Goal: Task Accomplishment & Management: Manage account settings

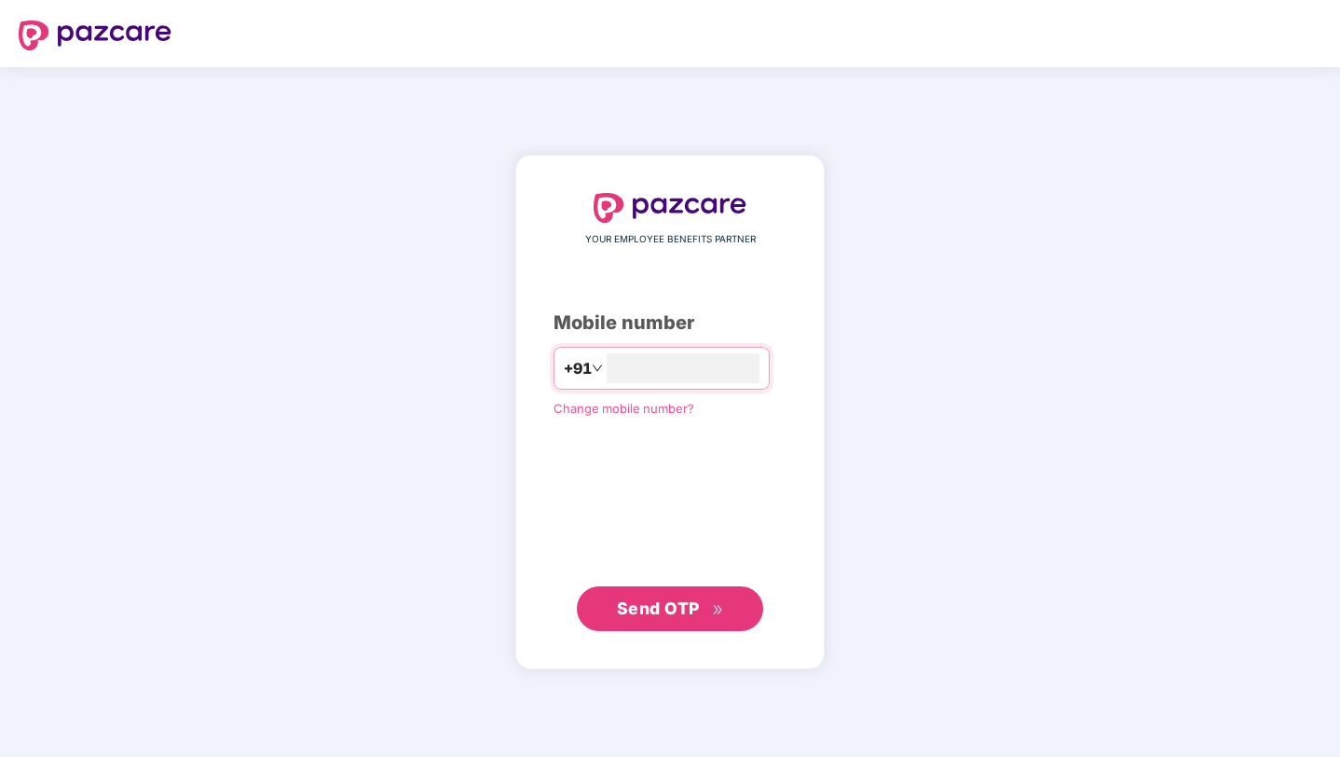
type input "**********"
click at [669, 614] on span "Send OTP" at bounding box center [658, 608] width 83 height 20
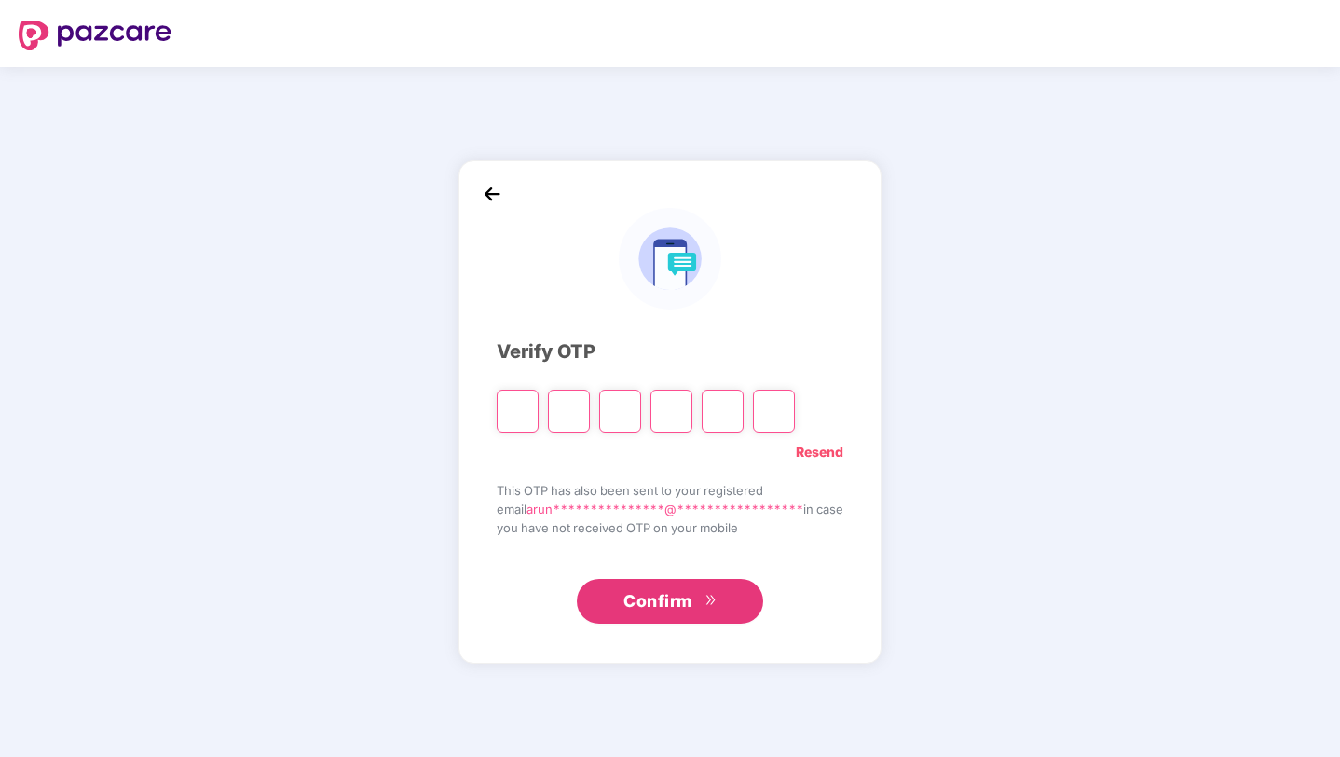
type input "*"
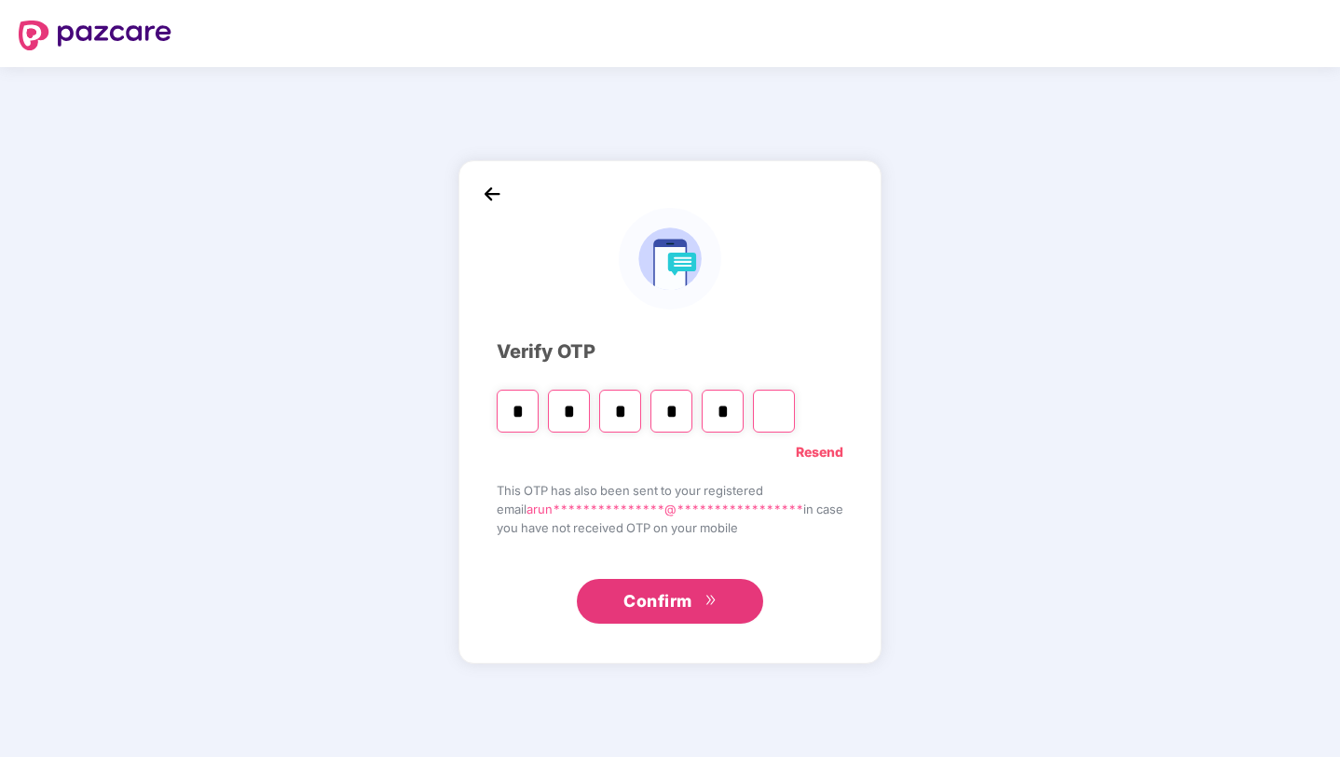
type input "*"
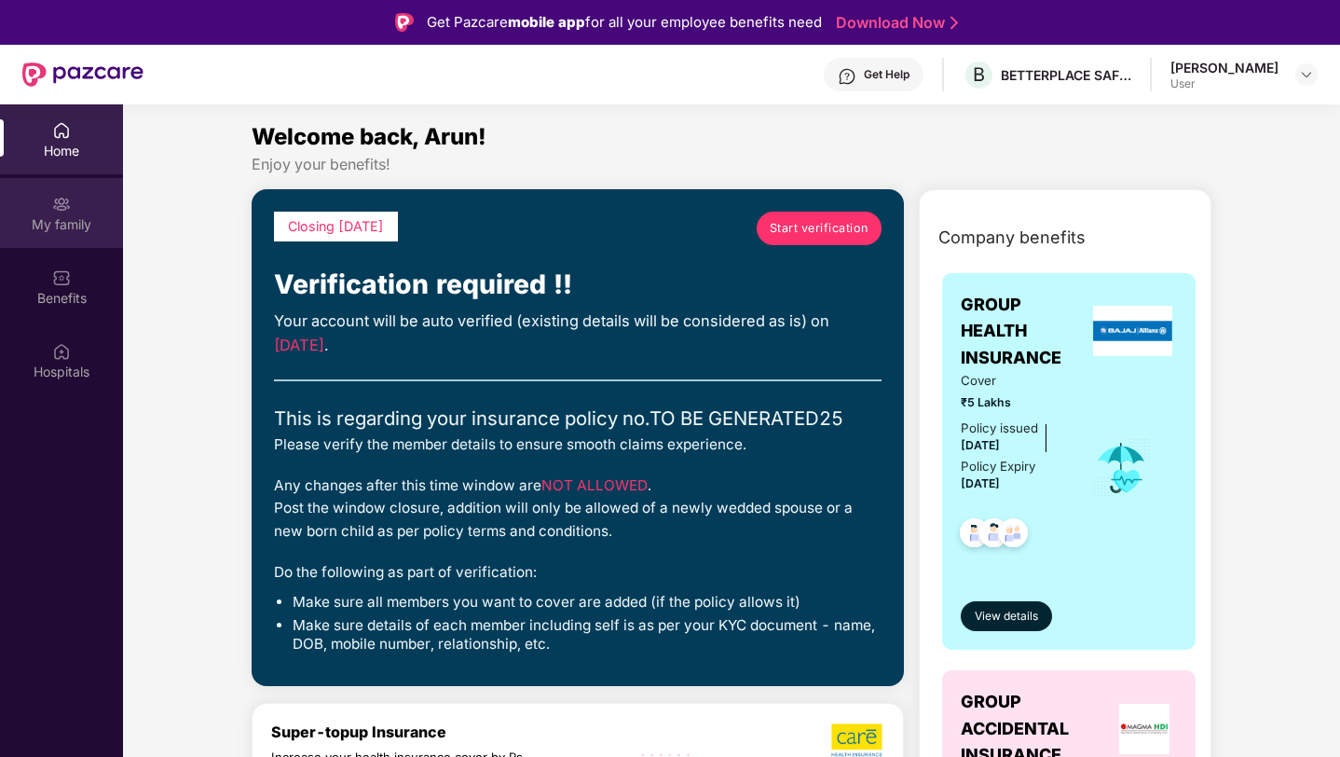
click at [66, 221] on div "My family" at bounding box center [61, 224] width 123 height 19
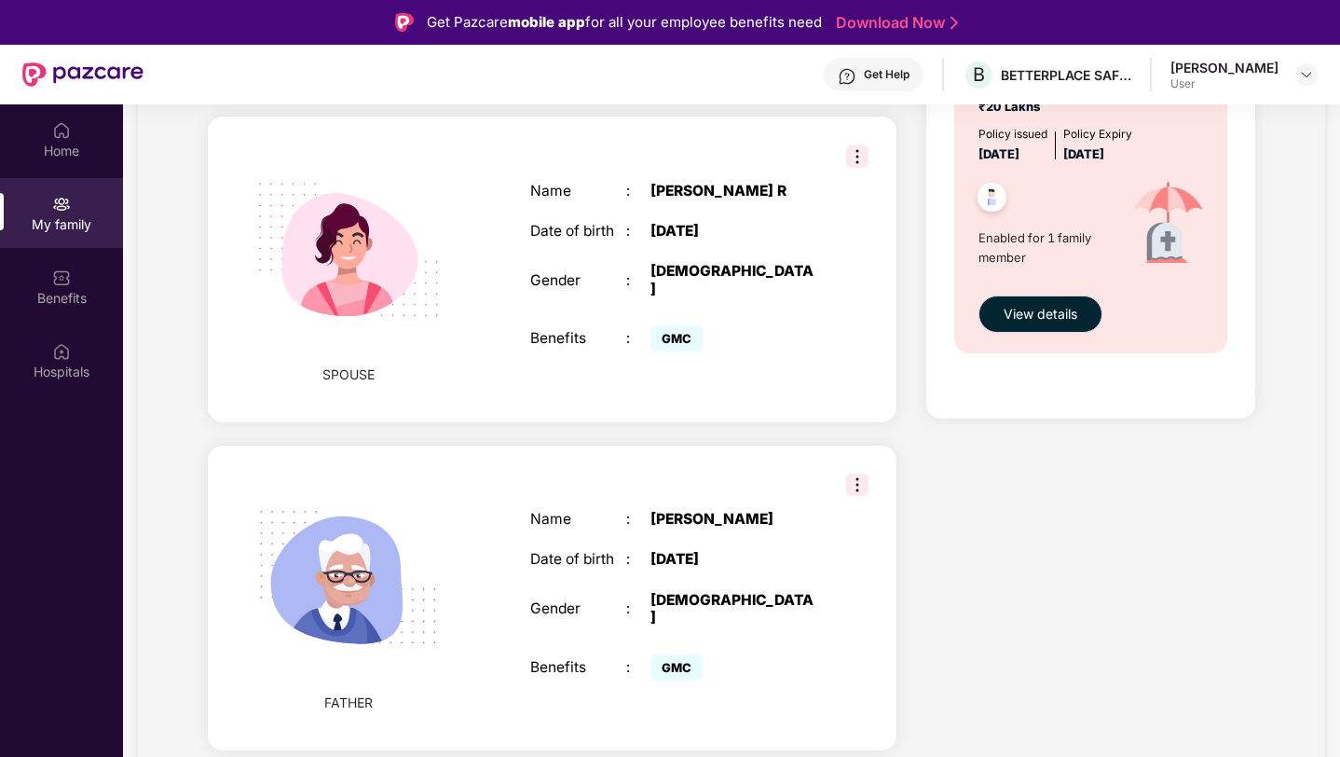
scroll to position [1168, 0]
drag, startPoint x: 652, startPoint y: 497, endPoint x: 790, endPoint y: 504, distance: 138.2
click at [790, 510] on div "[PERSON_NAME]" at bounding box center [735, 518] width 168 height 17
copy div "[PERSON_NAME]"
click at [698, 408] on div "Closing [DATE] Start verification Verification required !! Your account will be…" at bounding box center [552, 77] width 719 height 2049
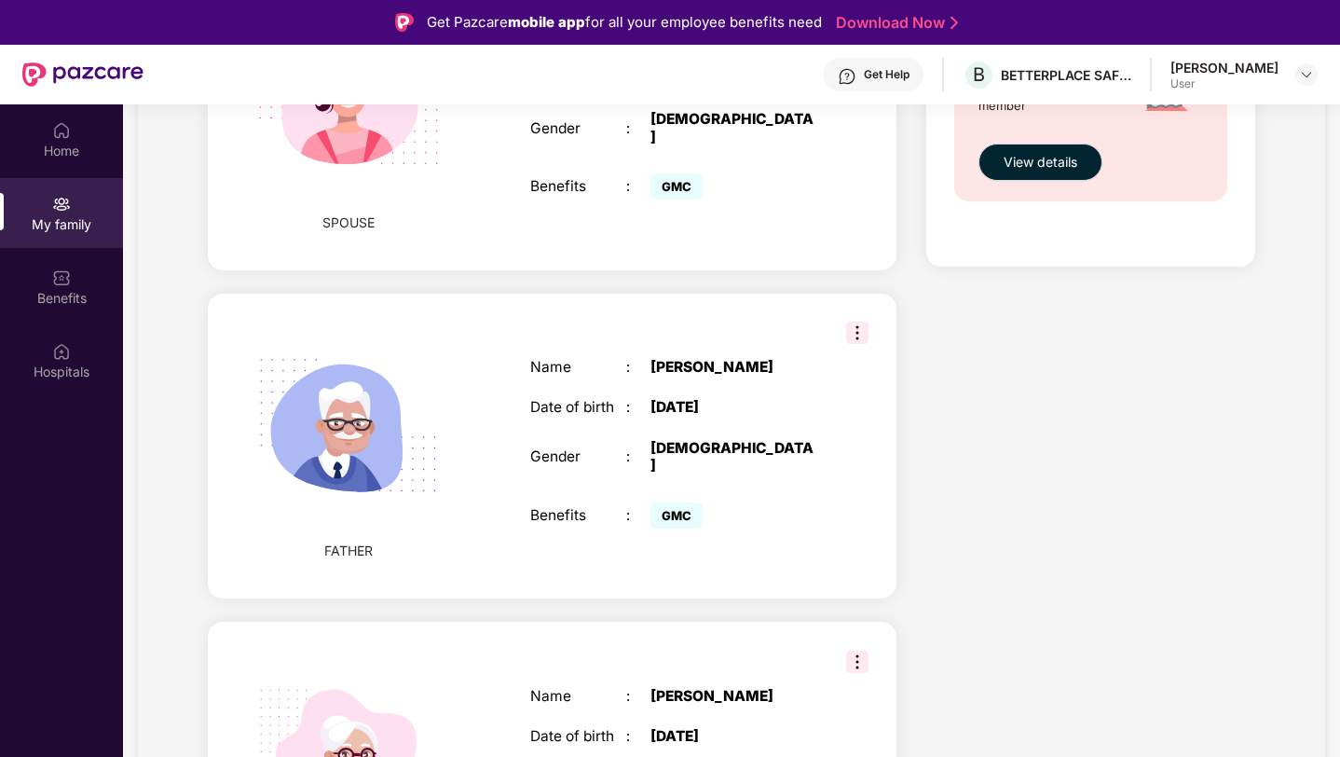
scroll to position [1434, 0]
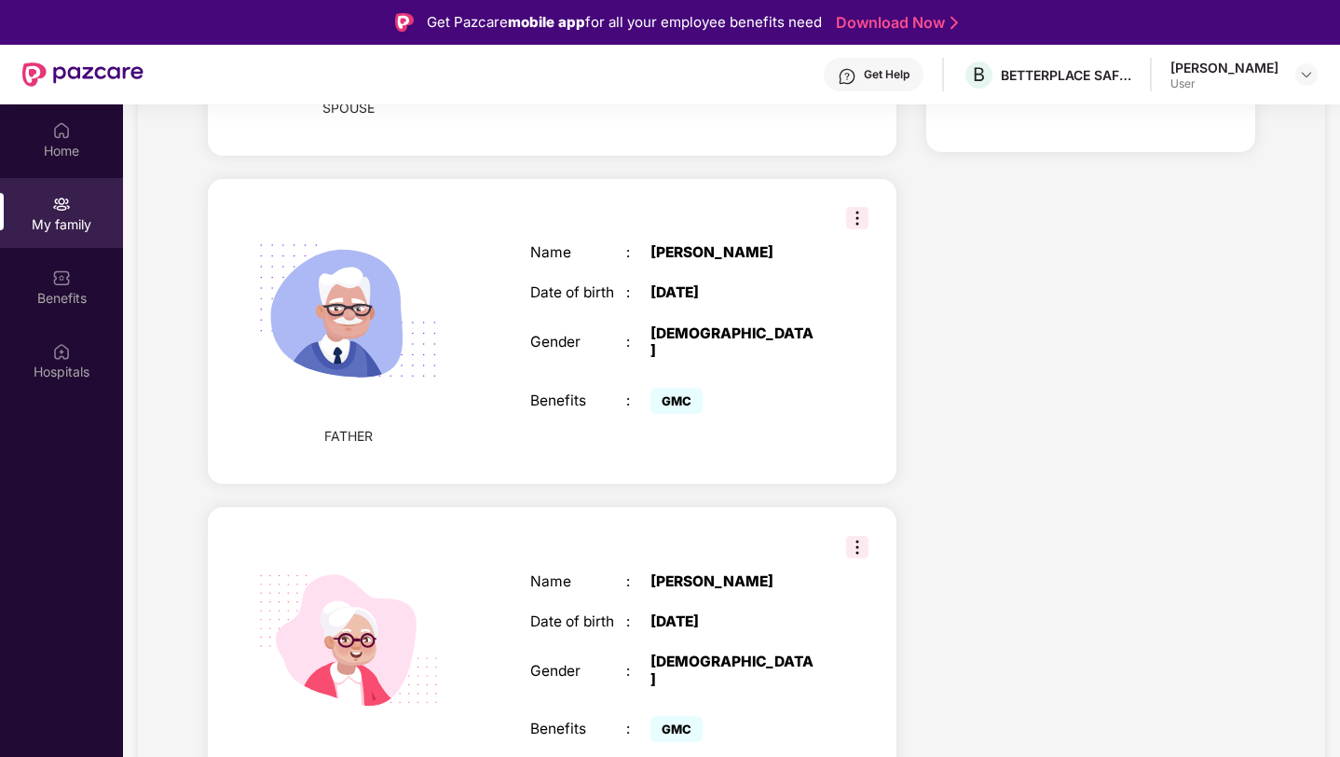
click at [794, 653] on div "[DEMOGRAPHIC_DATA]" at bounding box center [735, 670] width 168 height 34
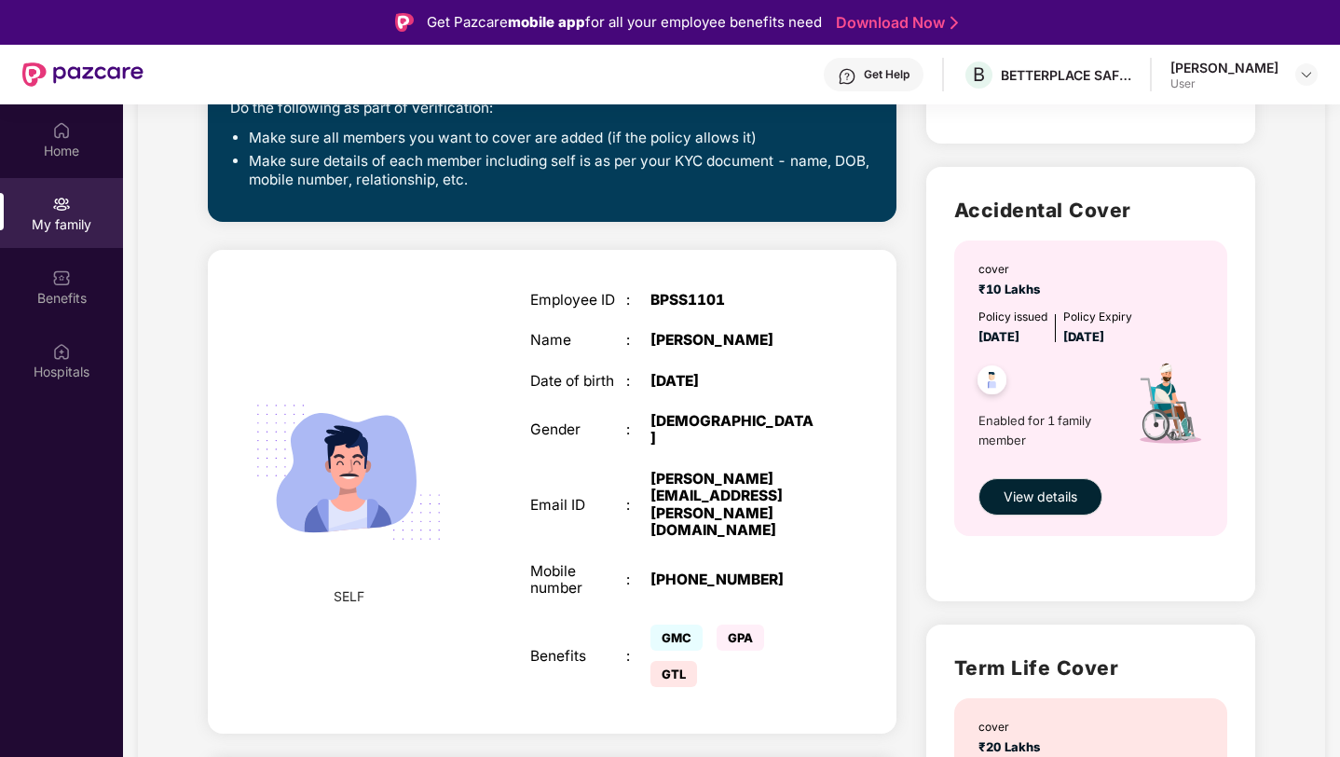
scroll to position [0, 0]
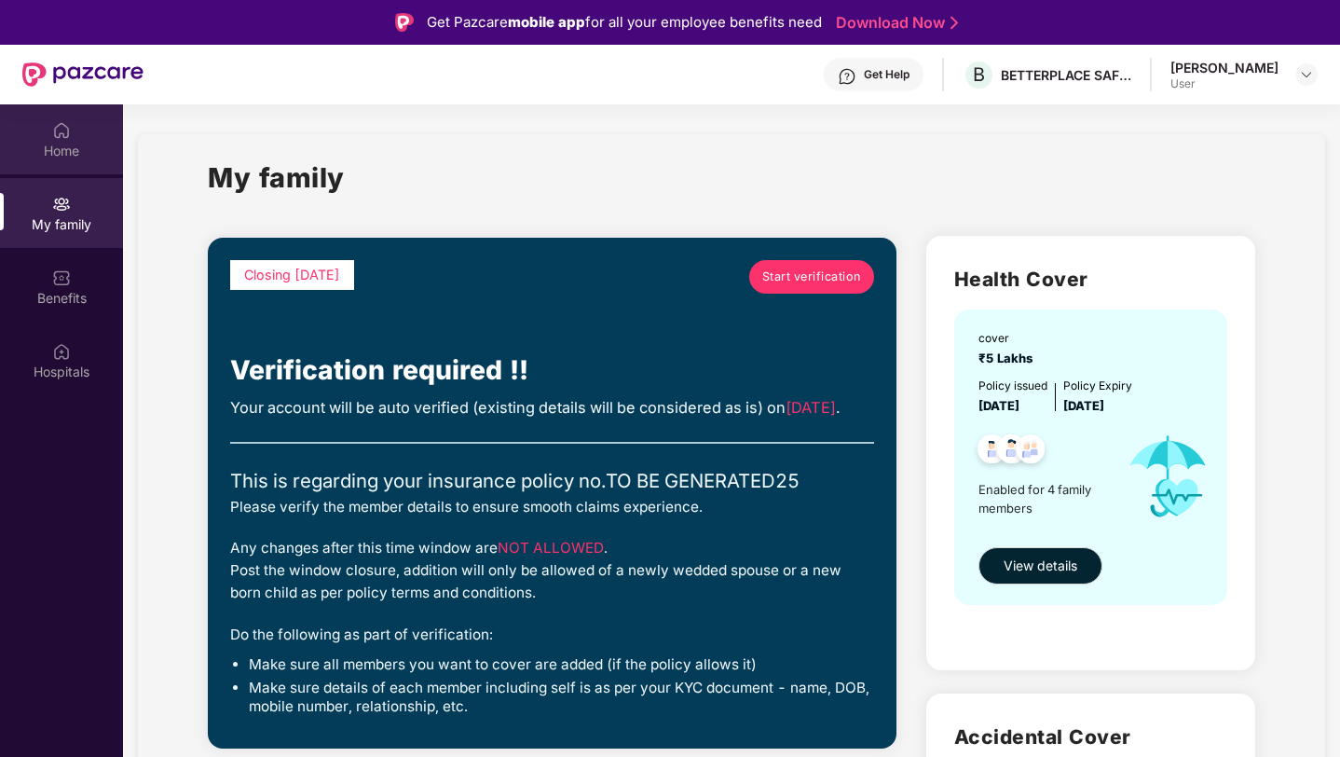
click at [61, 144] on div "Home" at bounding box center [61, 151] width 123 height 19
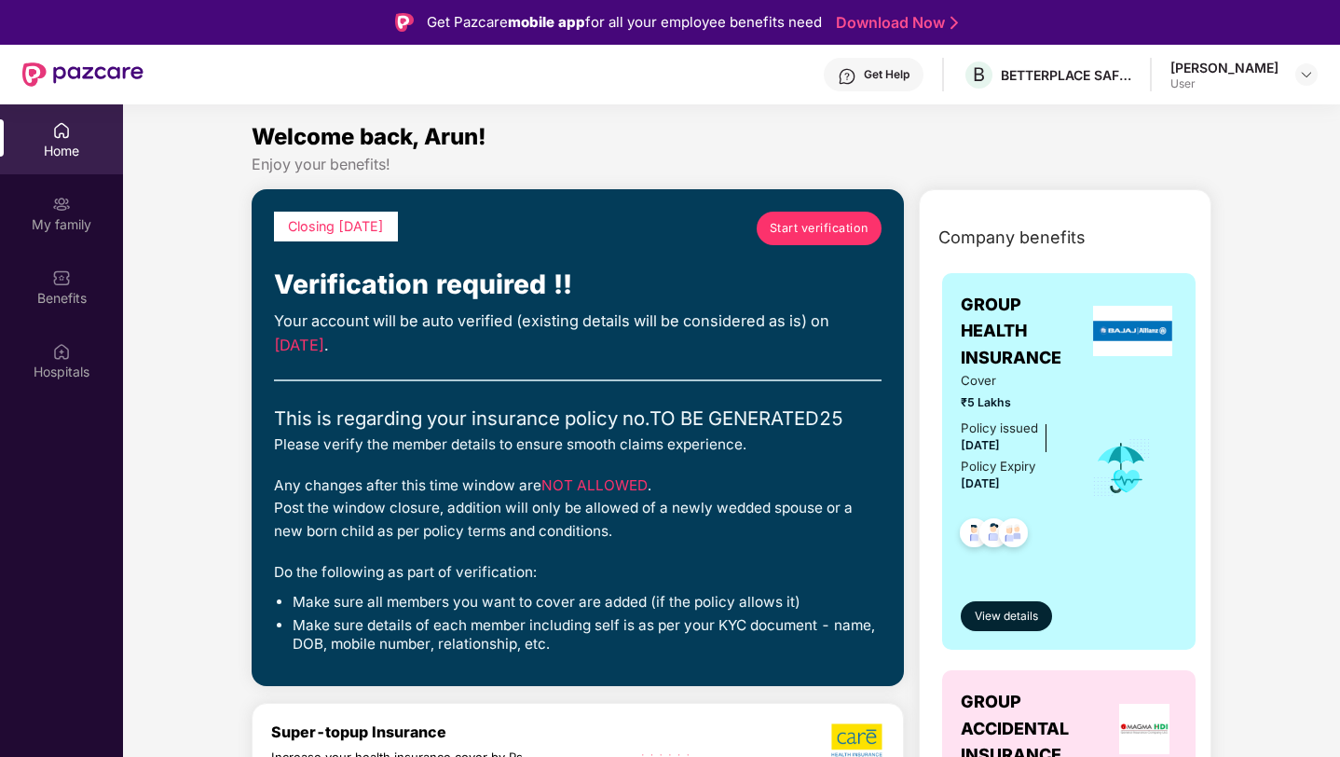
click at [843, 231] on span "Start verification" at bounding box center [819, 228] width 99 height 19
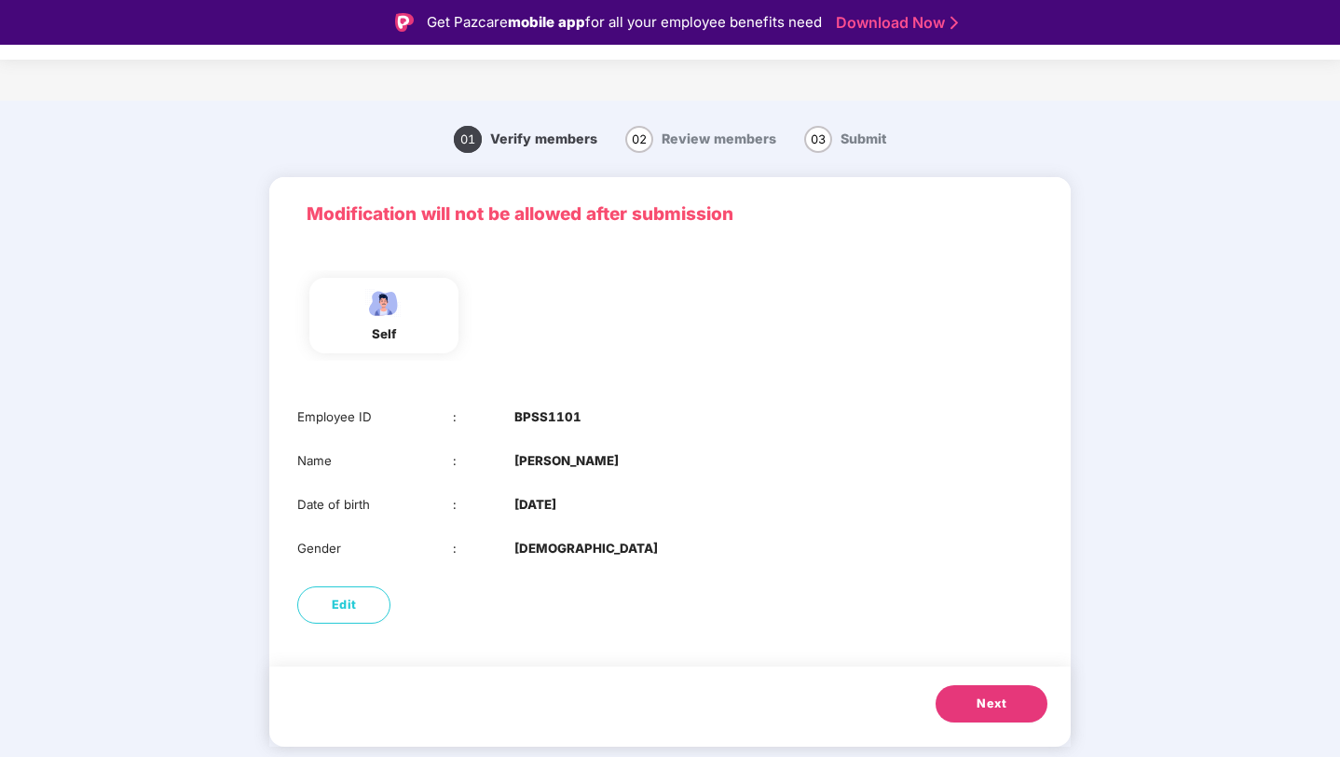
click at [1013, 704] on button "Next" at bounding box center [992, 703] width 112 height 37
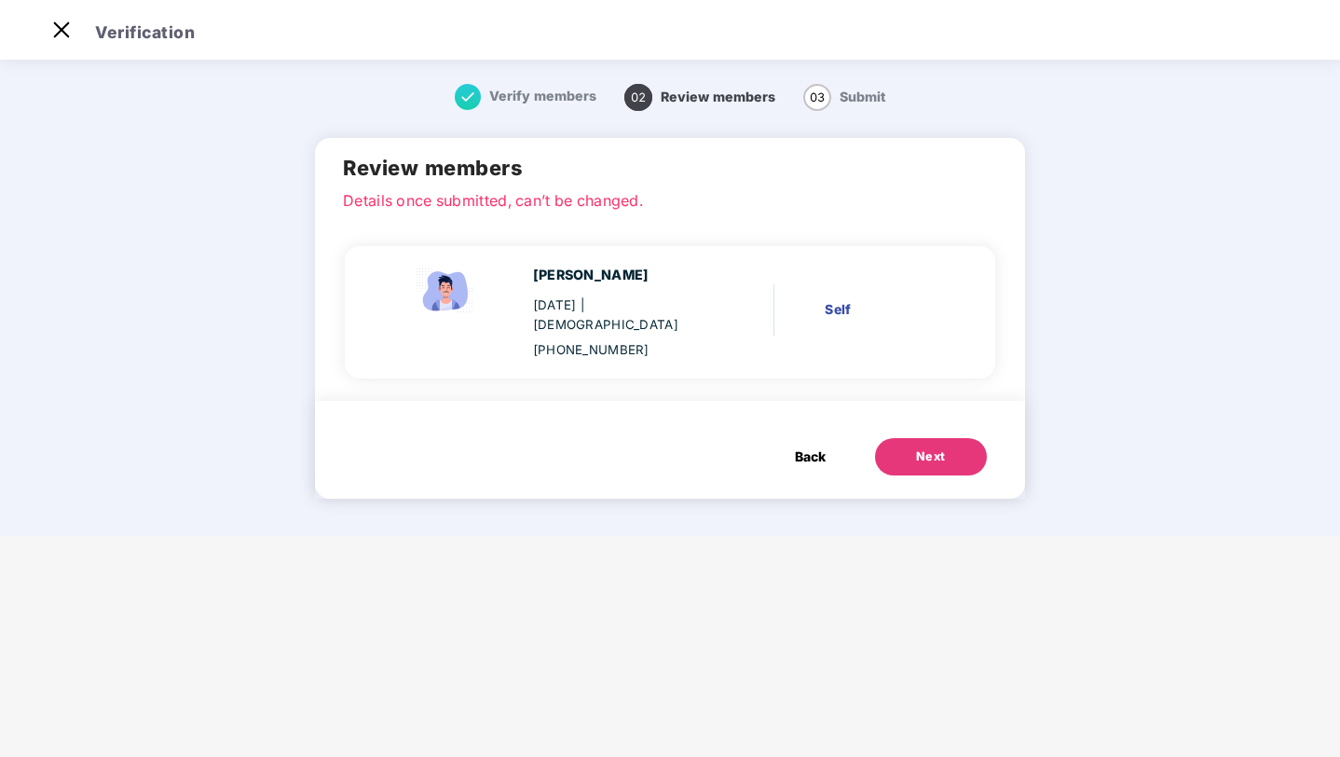
click at [956, 438] on button "Next" at bounding box center [931, 456] width 112 height 37
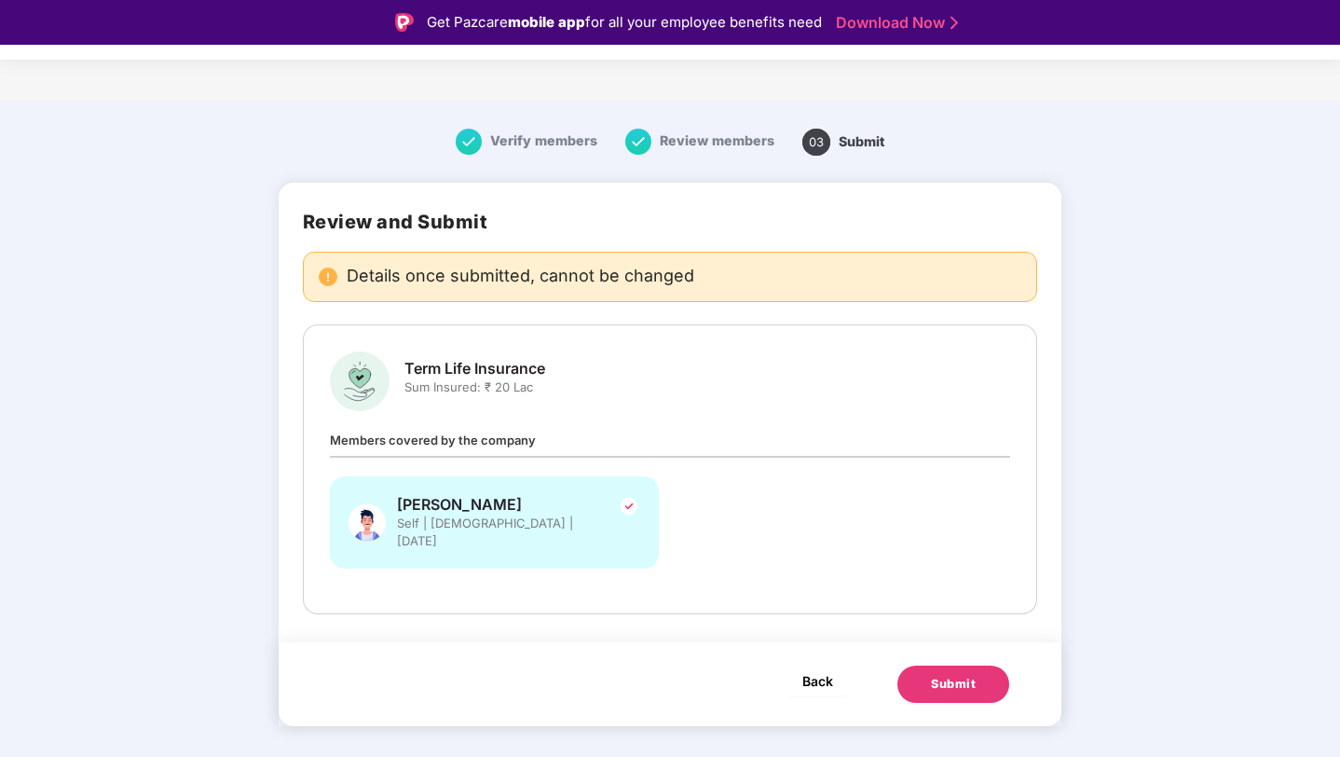
click at [805, 669] on span "Back" at bounding box center [818, 680] width 31 height 23
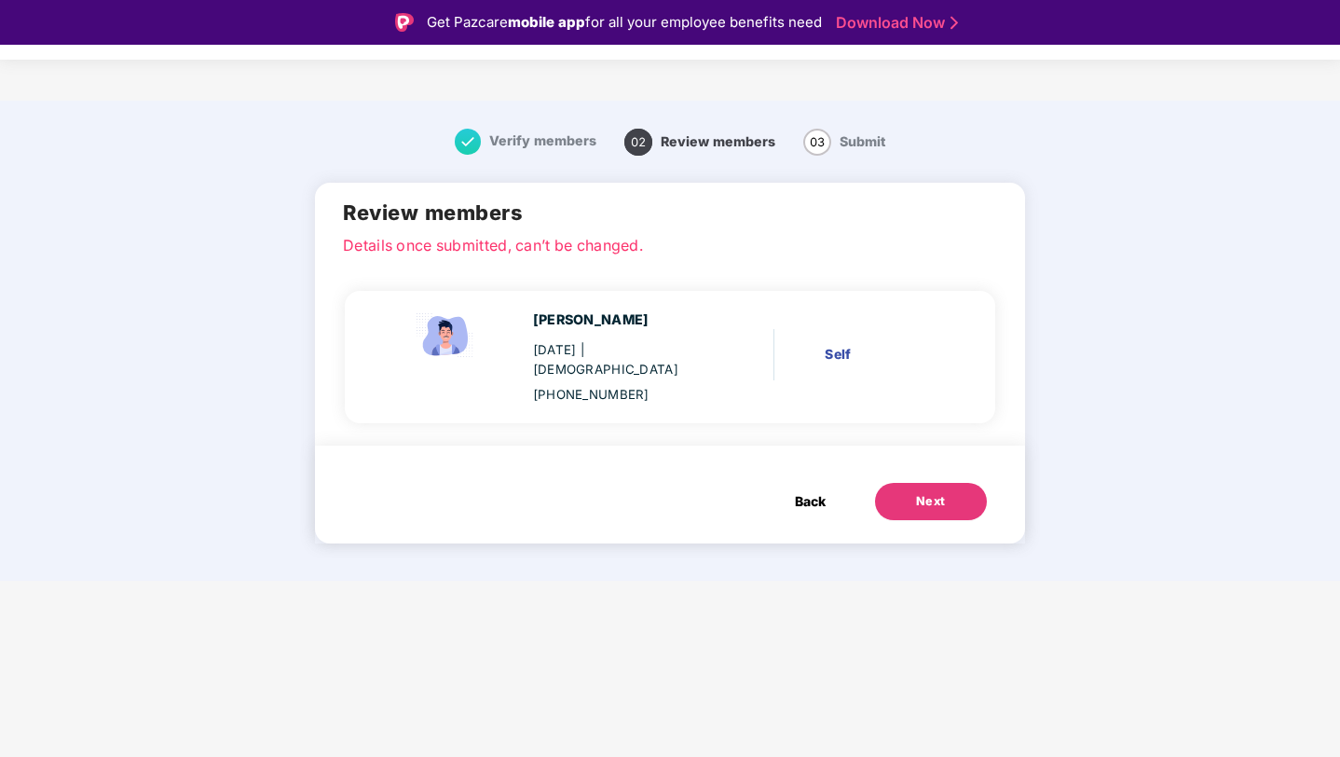
click at [799, 491] on span "Back" at bounding box center [810, 501] width 31 height 21
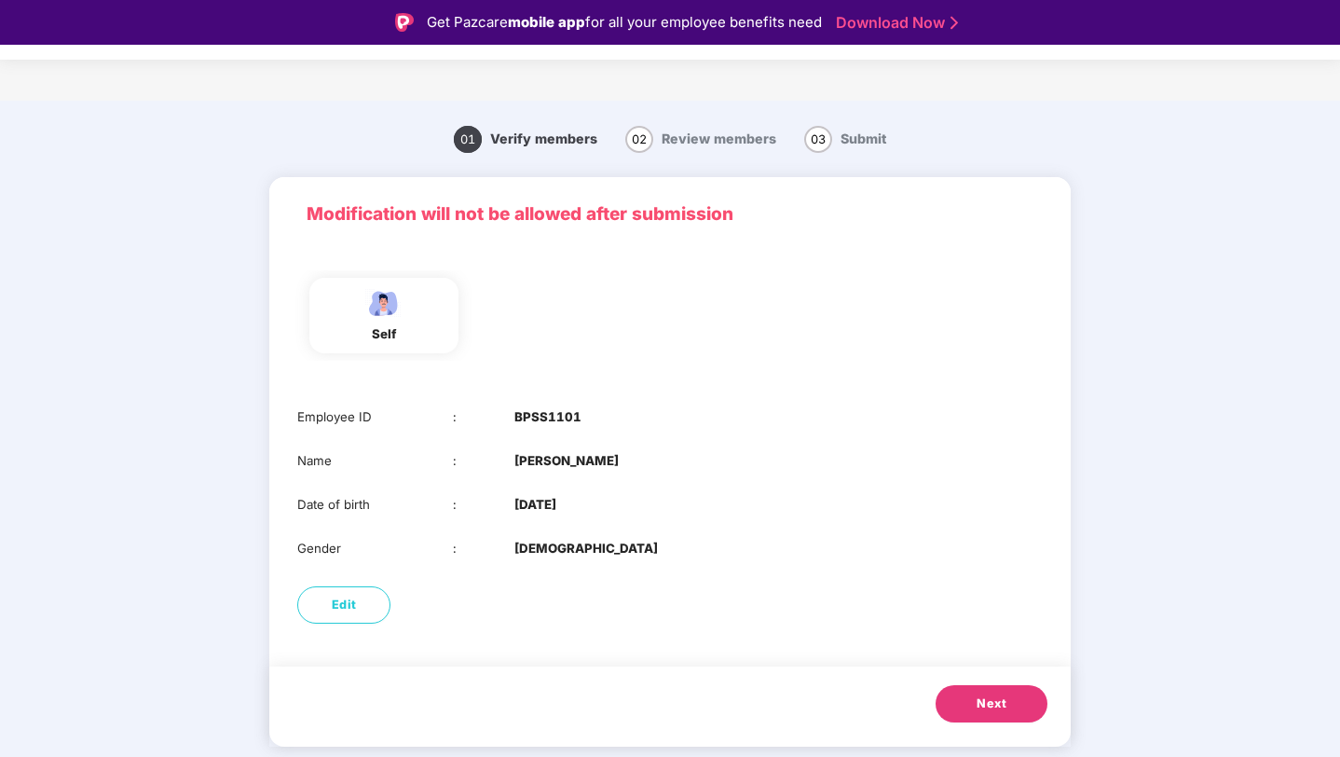
click at [973, 702] on button "Next" at bounding box center [992, 703] width 112 height 37
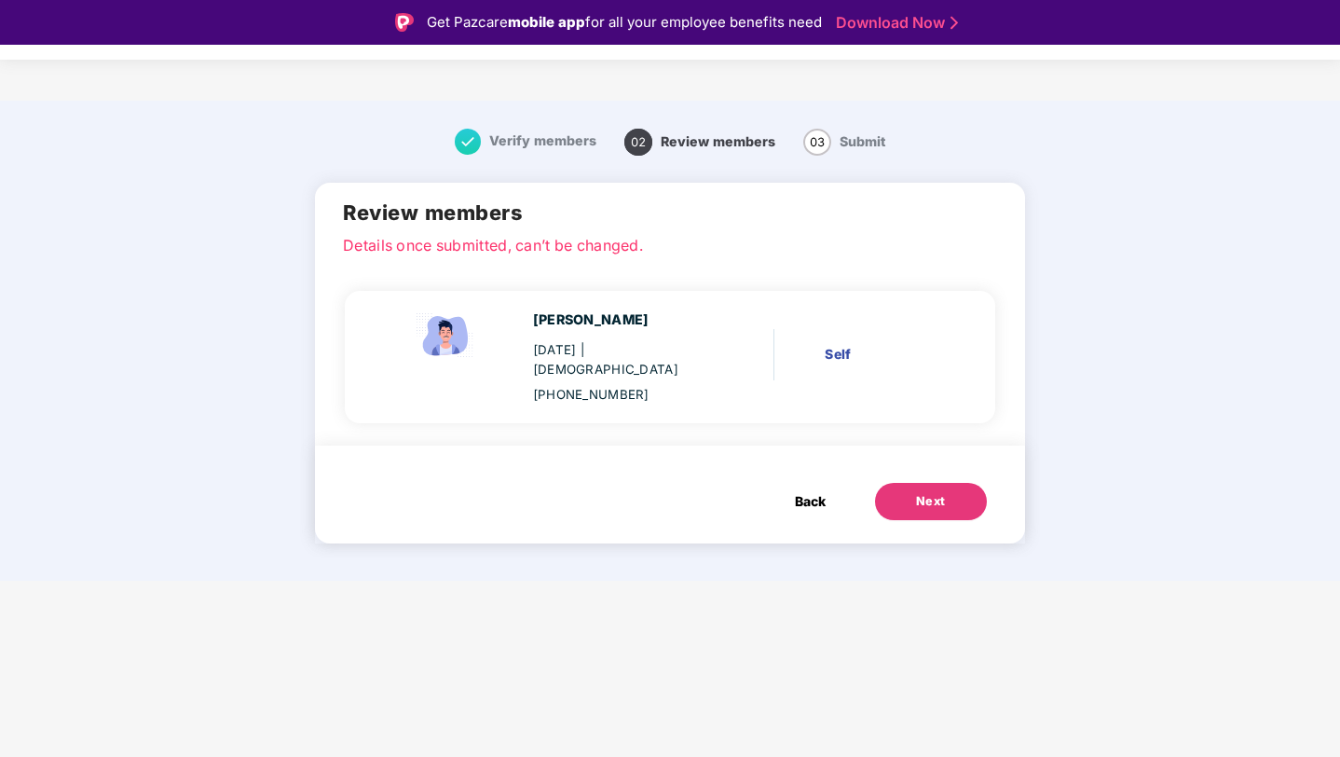
scroll to position [45, 0]
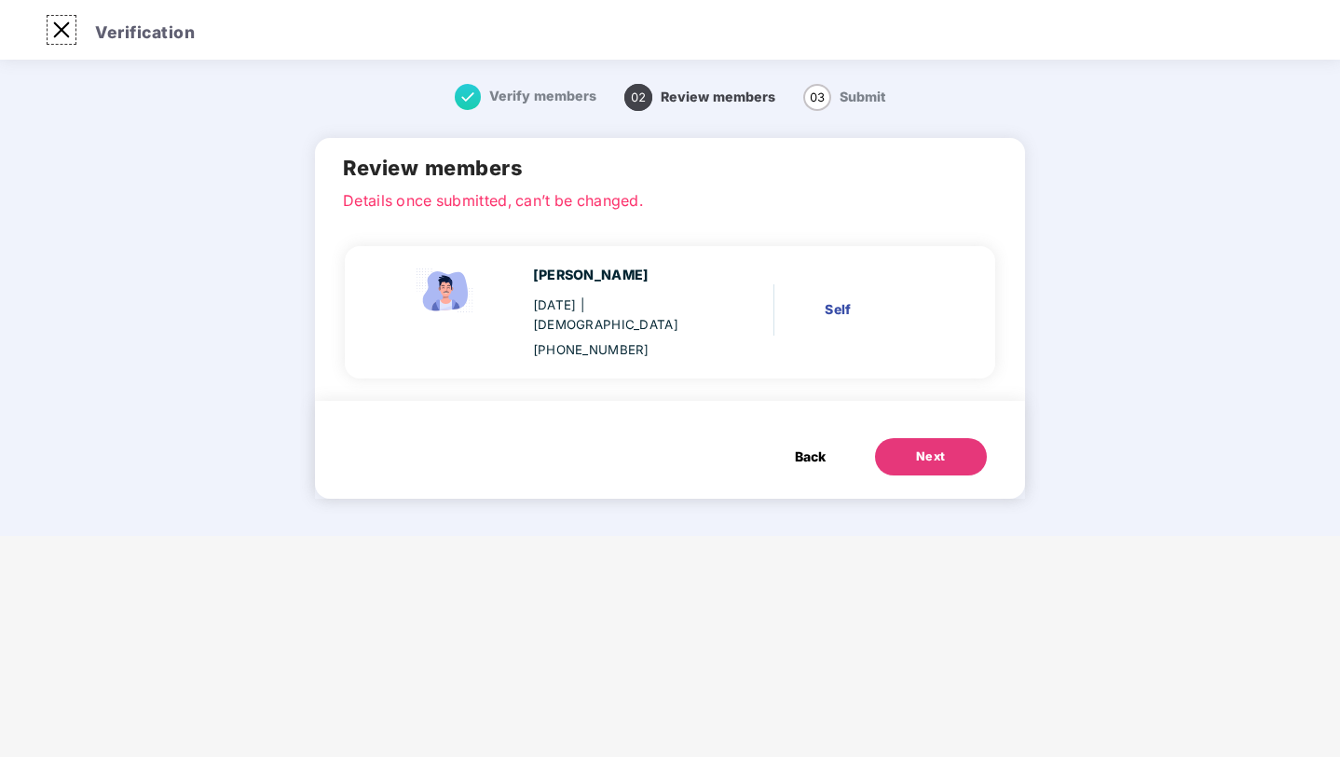
click at [62, 33] on img at bounding box center [62, 30] width 30 height 30
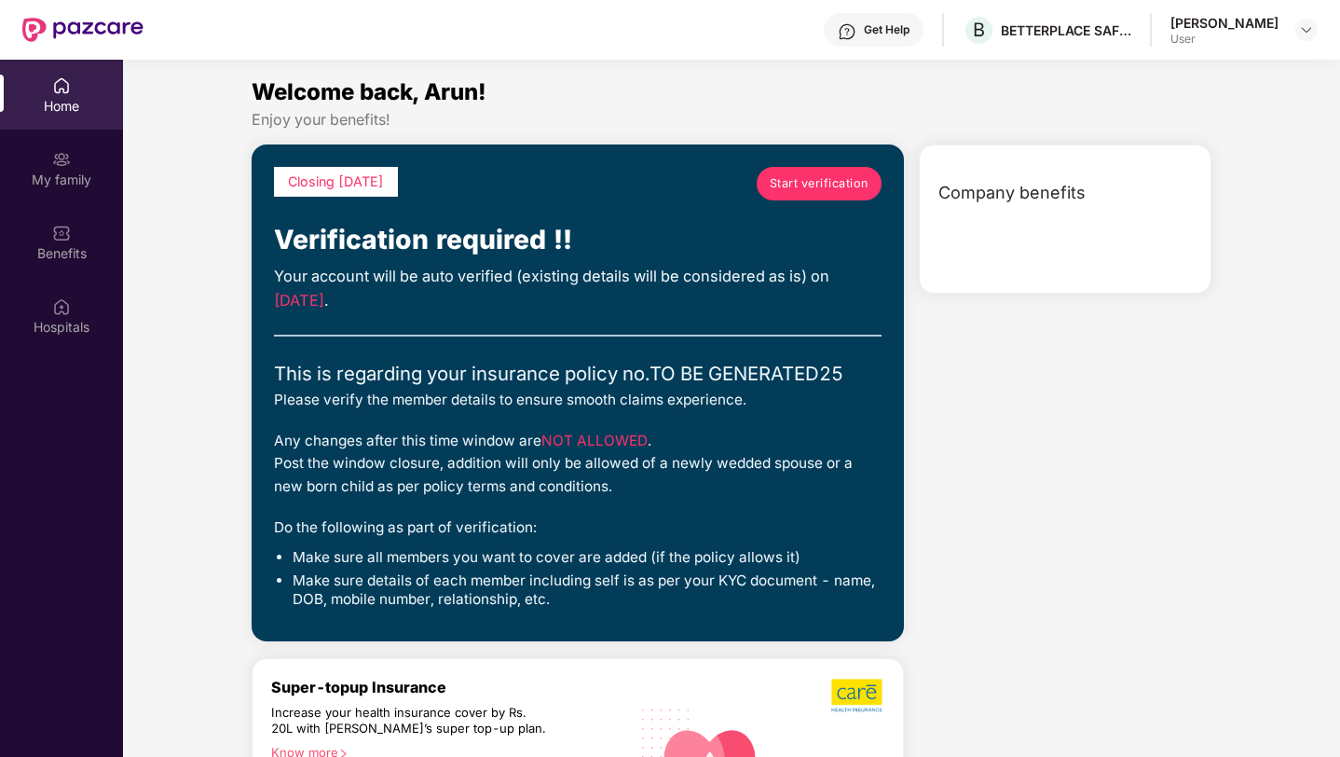
scroll to position [104, 0]
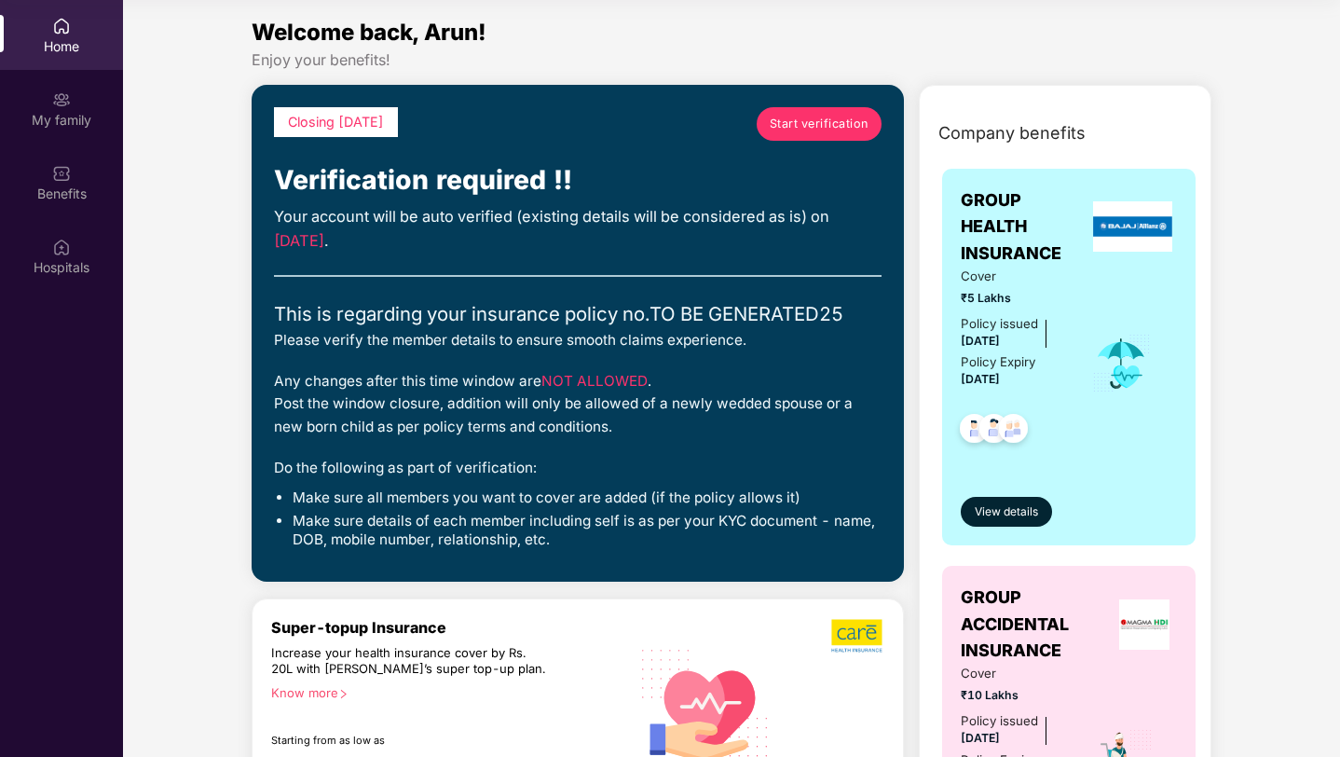
click at [49, 111] on div "My family" at bounding box center [61, 120] width 123 height 19
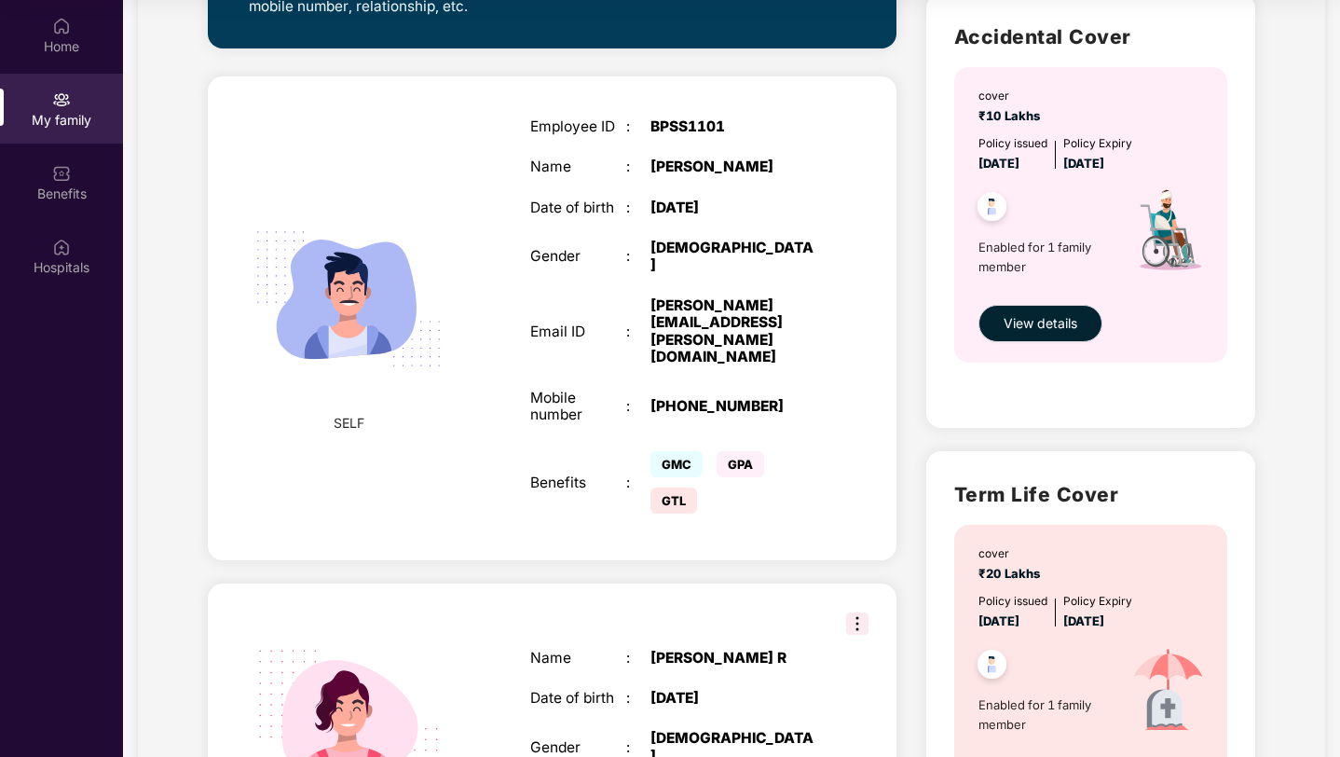
scroll to position [598, 0]
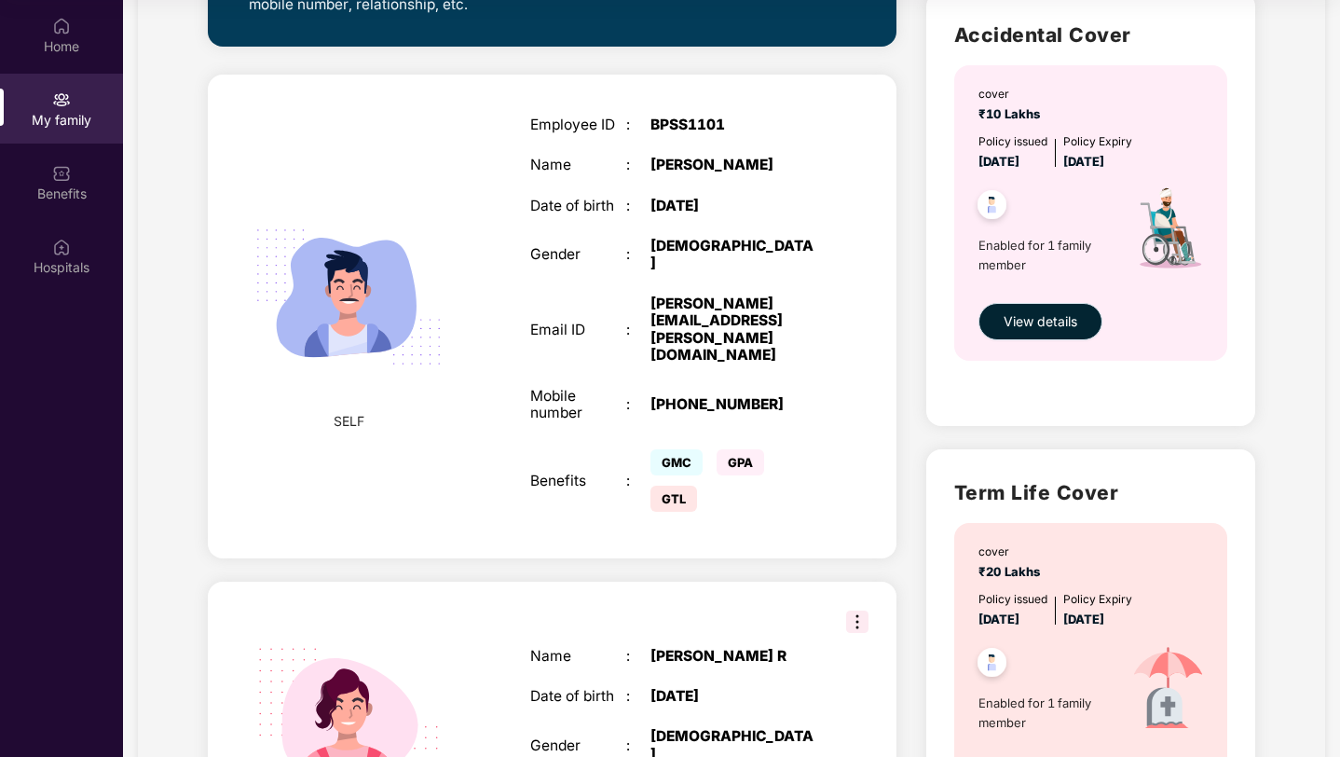
click at [1029, 324] on span "View details" at bounding box center [1041, 321] width 74 height 21
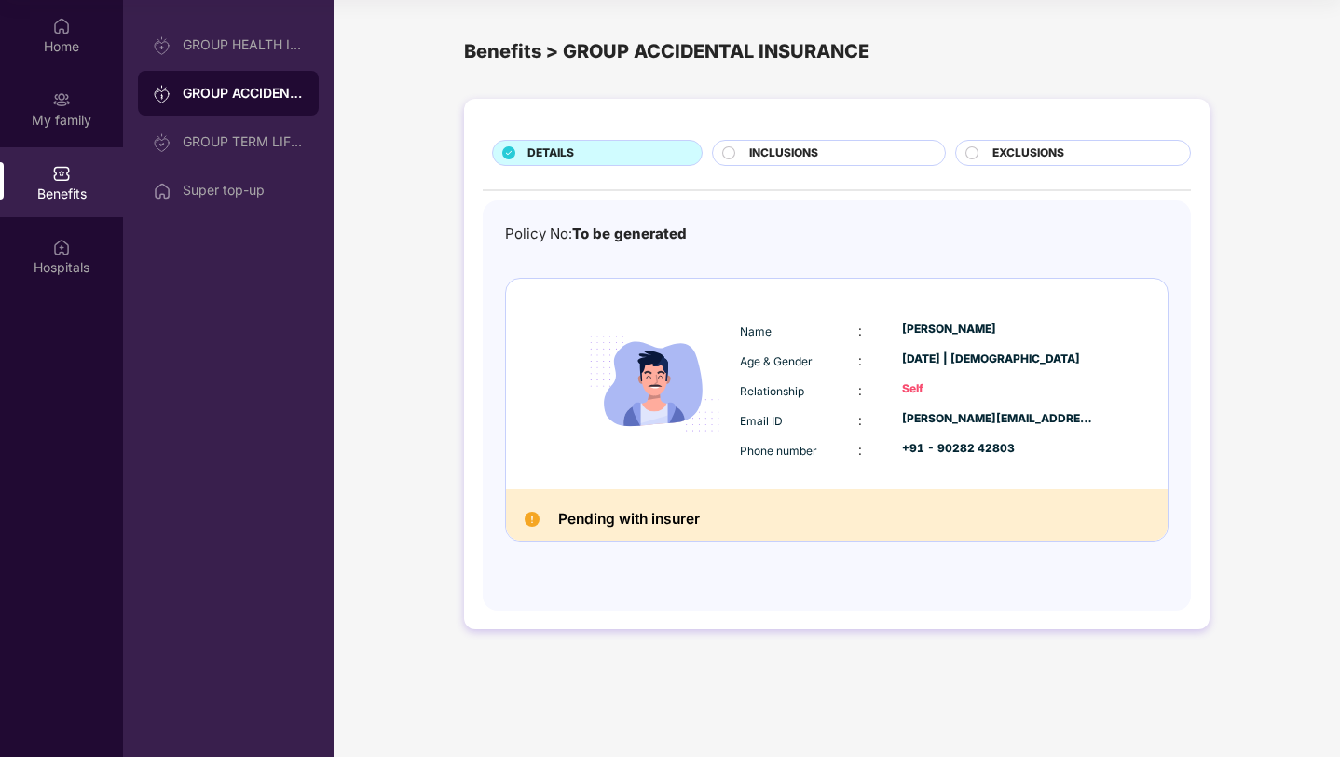
click at [856, 153] on div "INCLUSIONS" at bounding box center [837, 154] width 195 height 21
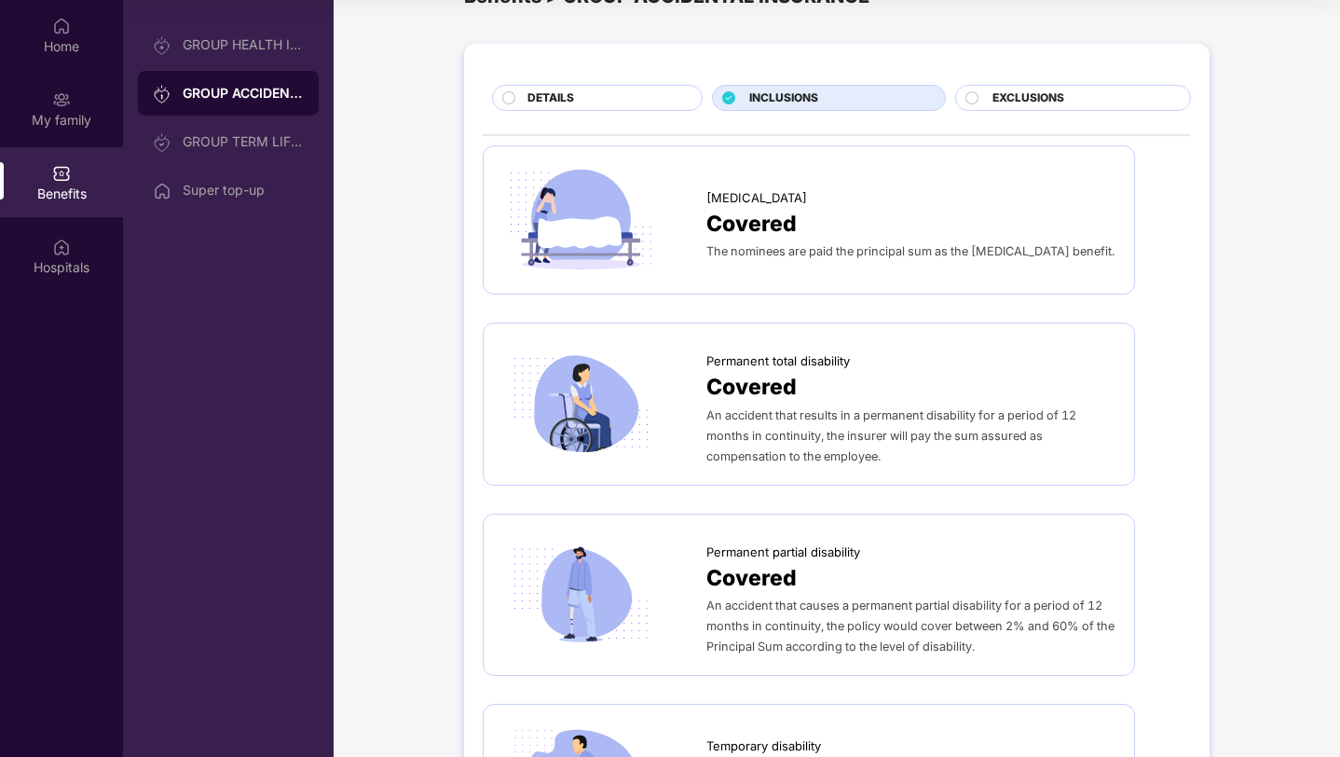
scroll to position [69, 0]
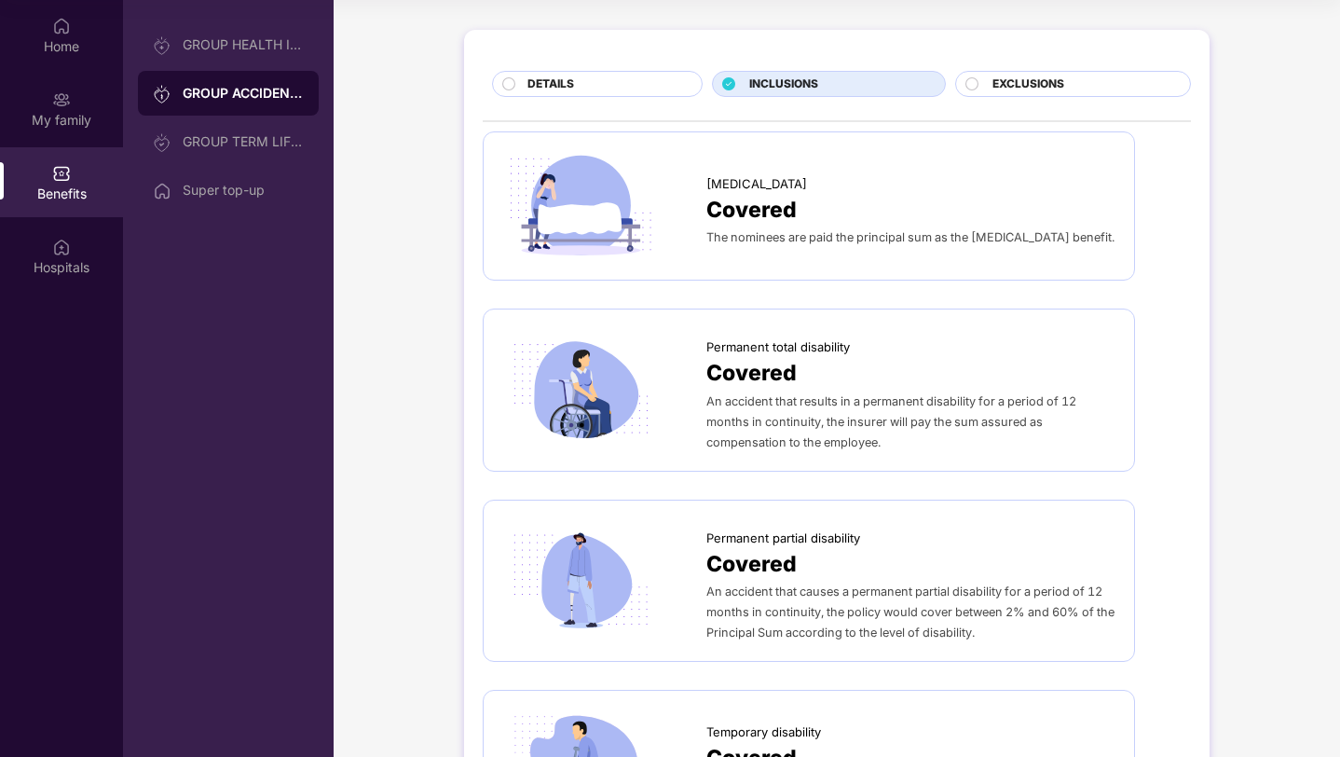
click at [573, 84] on span "DETAILS" at bounding box center [551, 85] width 47 height 18
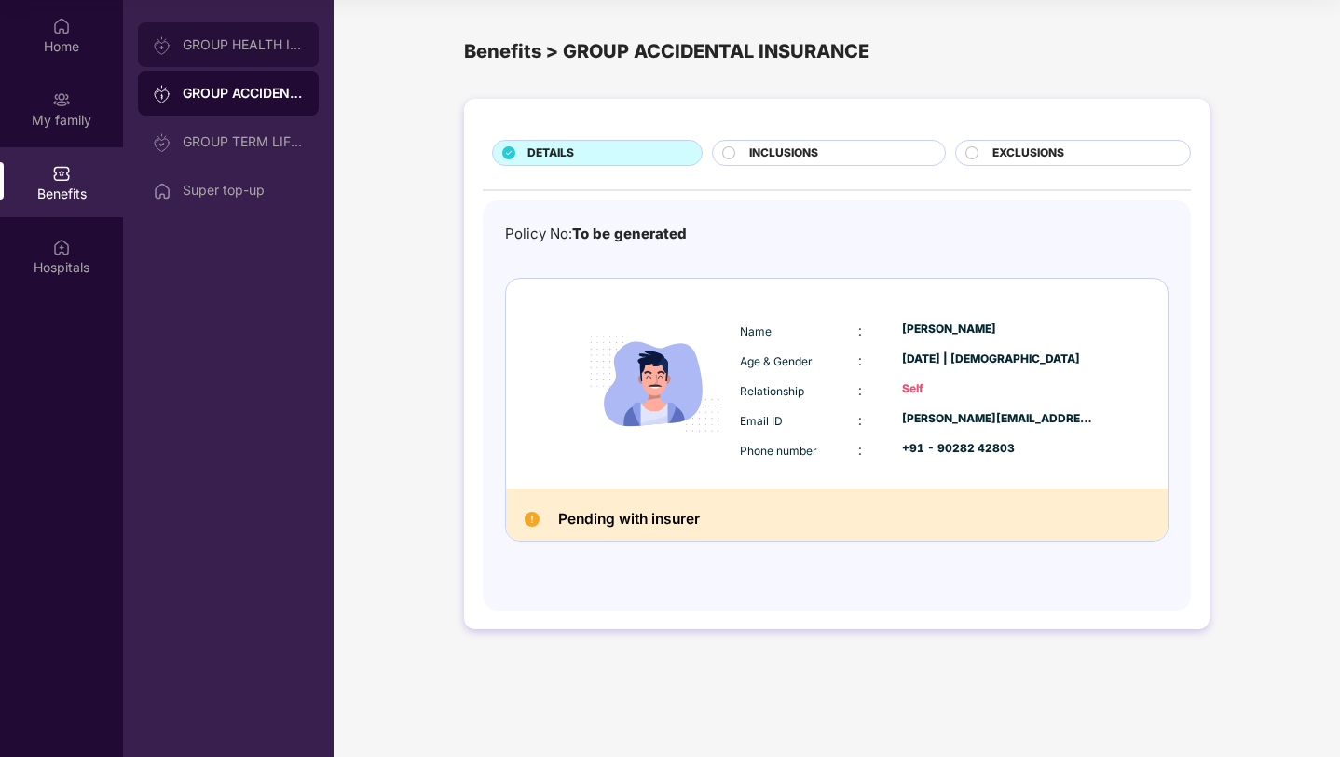
click at [209, 34] on div "GROUP HEALTH INSURANCE" at bounding box center [228, 44] width 181 height 45
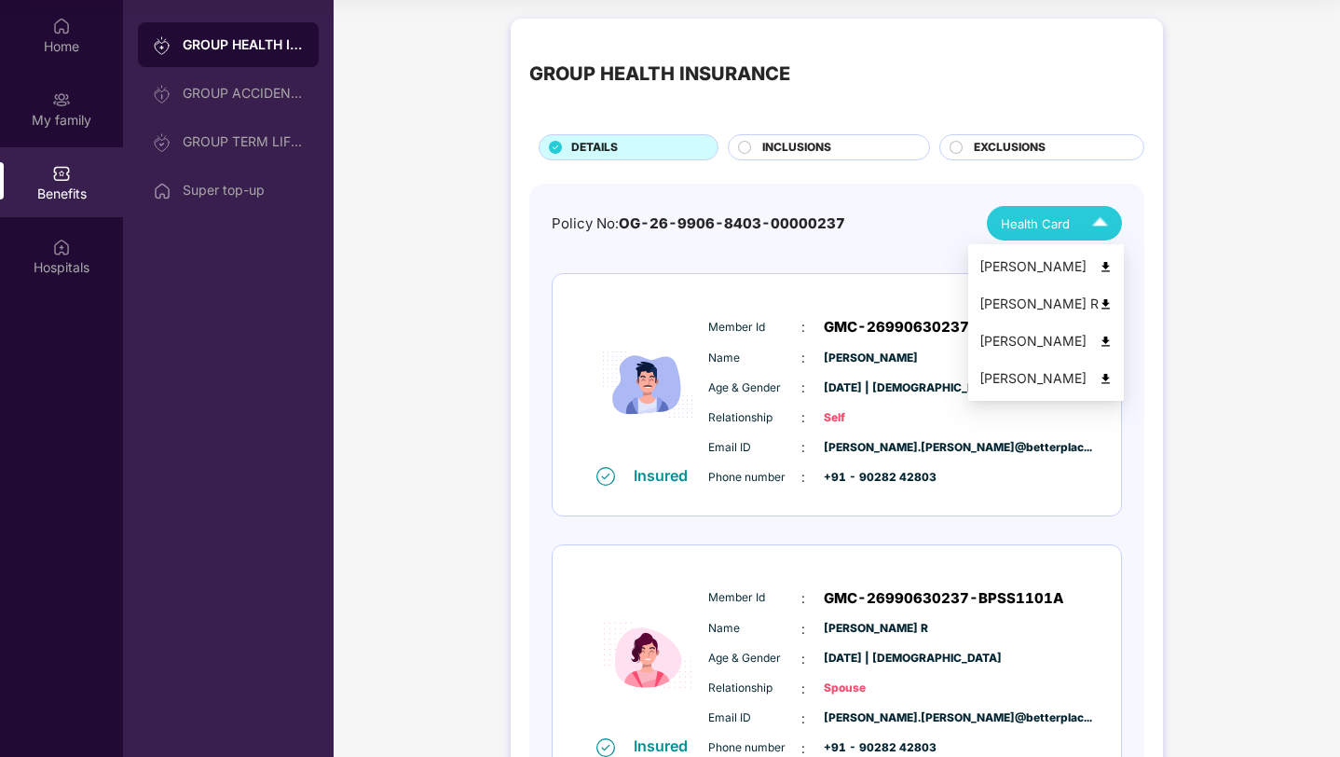
click at [1100, 220] on img at bounding box center [1100, 223] width 33 height 33
click at [1113, 297] on img at bounding box center [1106, 304] width 14 height 14
click at [1091, 217] on img at bounding box center [1100, 223] width 33 height 33
click at [1113, 341] on img at bounding box center [1106, 342] width 14 height 14
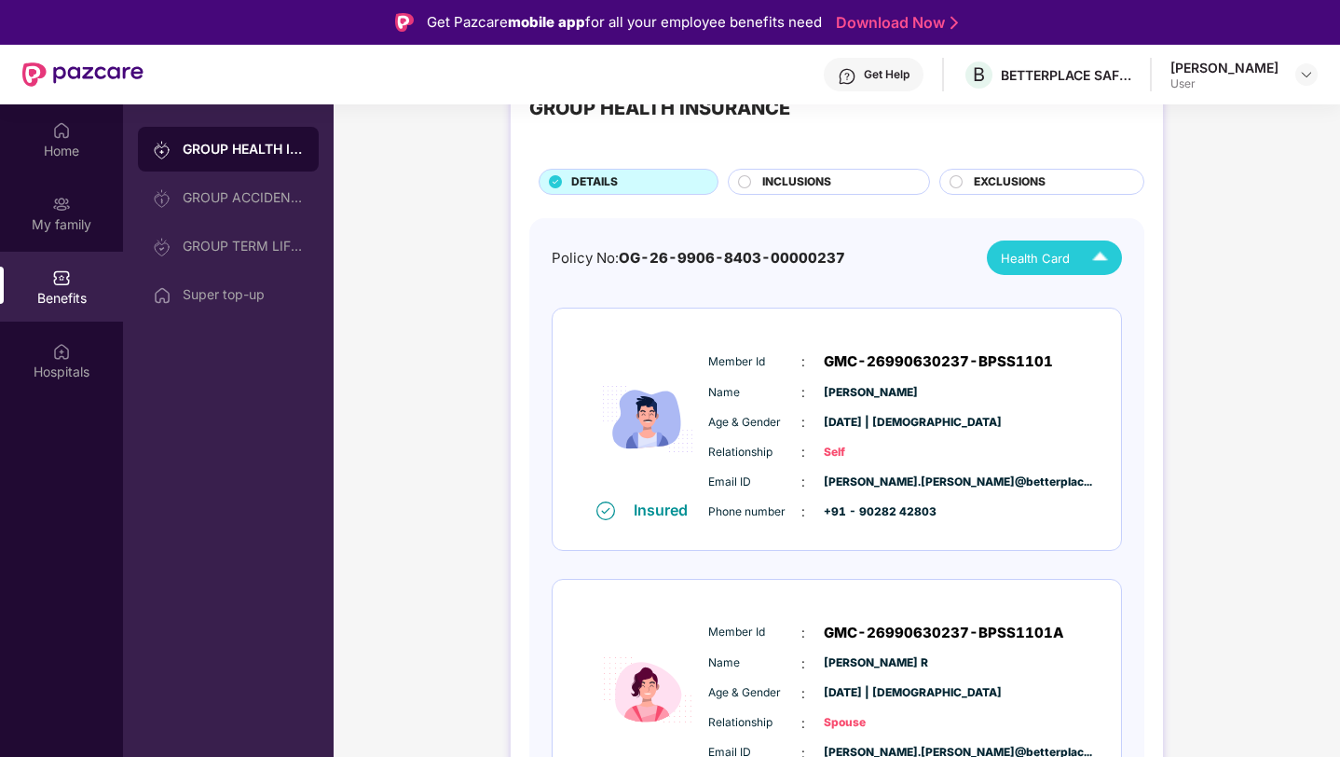
scroll to position [73, 0]
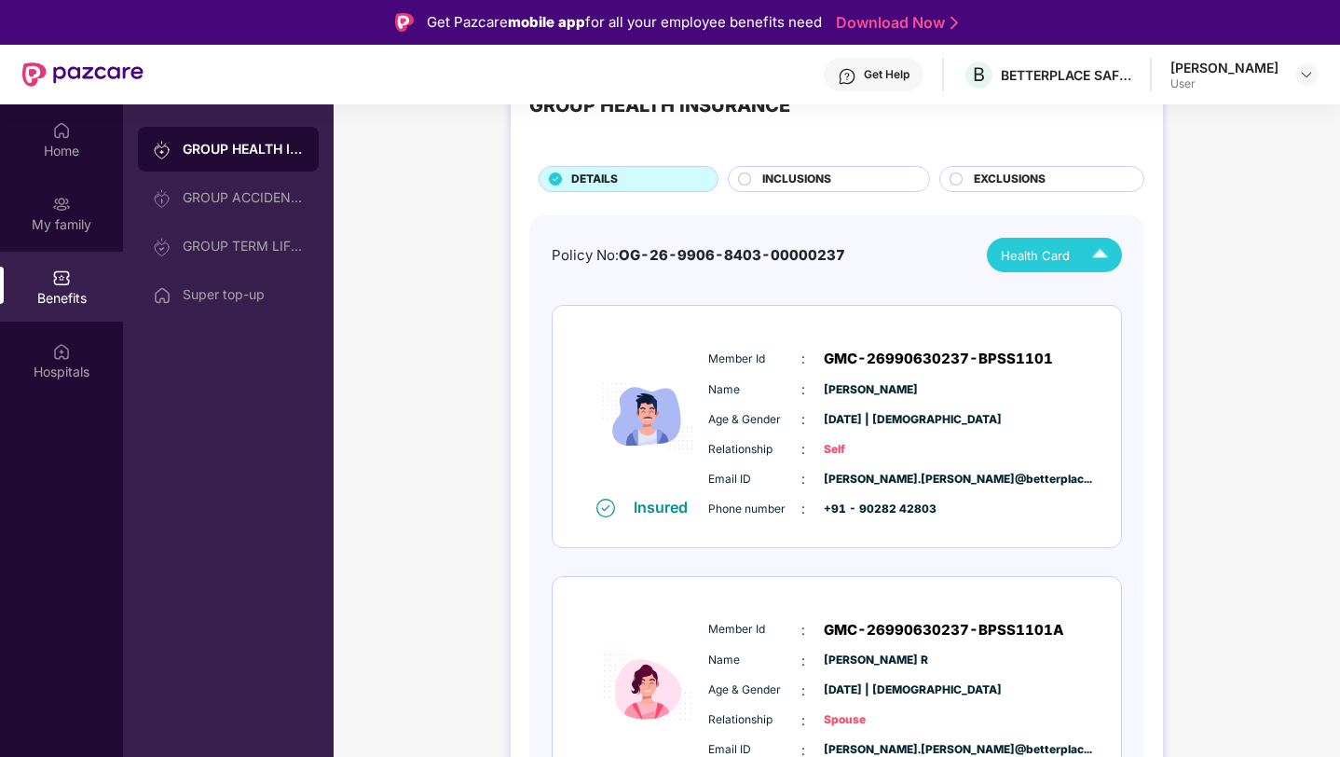
click at [1057, 248] on span "Health Card" at bounding box center [1035, 255] width 69 height 19
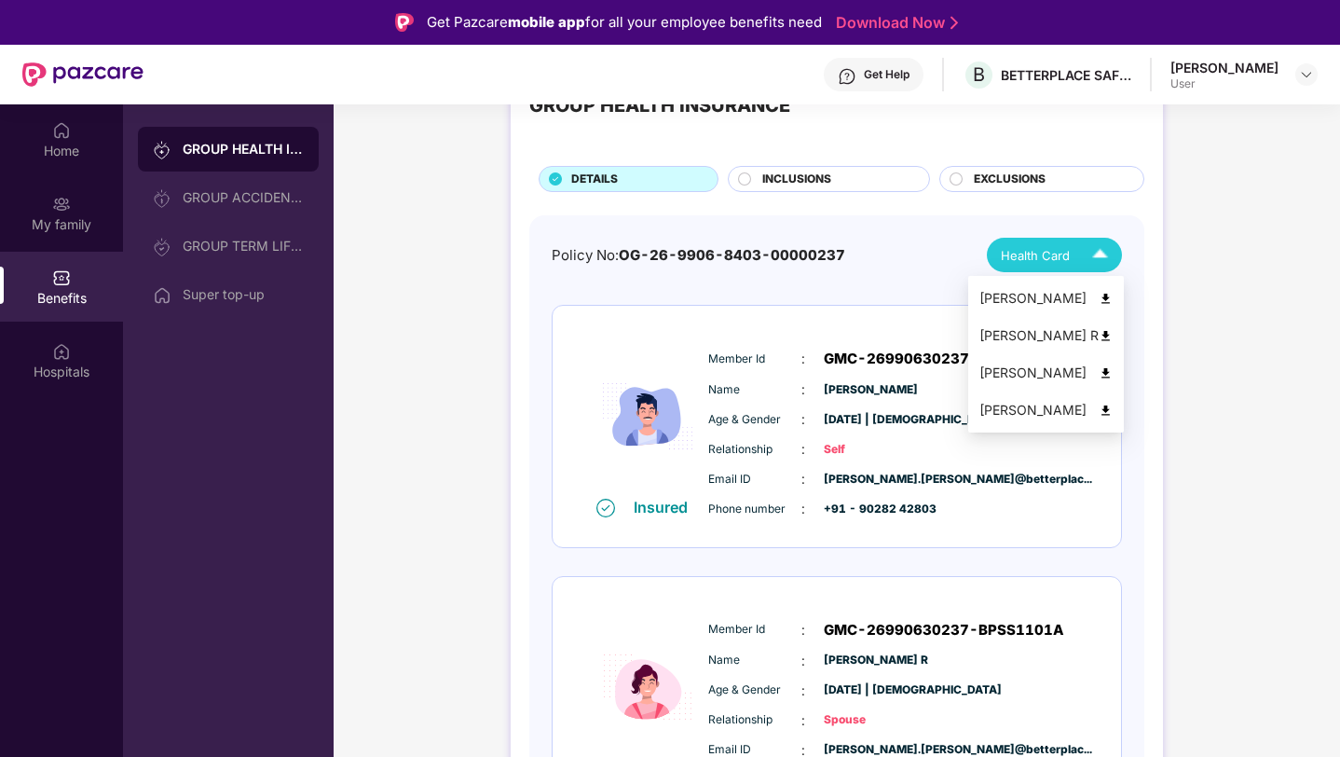
click at [1113, 406] on img at bounding box center [1106, 411] width 14 height 14
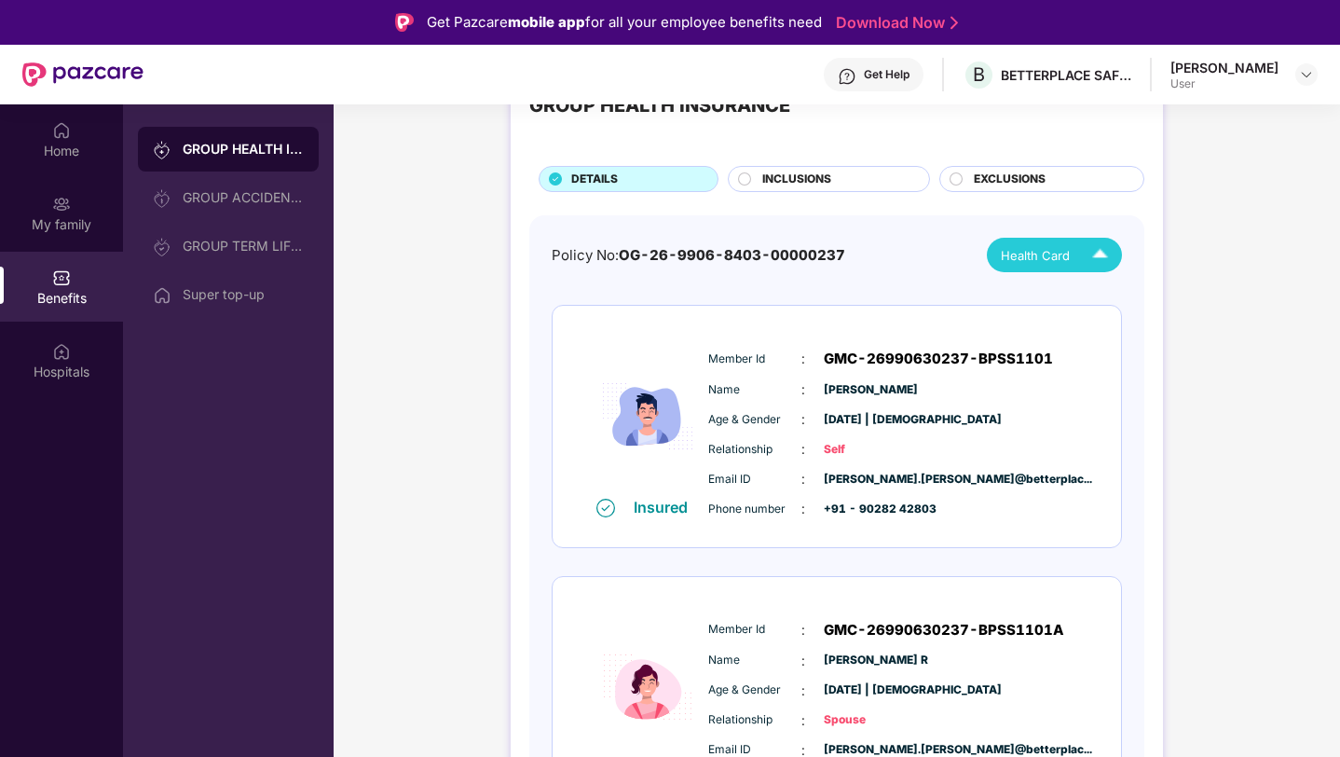
click at [1198, 220] on div "GROUP HEALTH INSURANCE DETAILS INCLUSIONS EXCLUSIONS Policy No: OG-26-9906-8403…" at bounding box center [837, 759] width 1007 height 1436
click at [1092, 244] on img at bounding box center [1100, 255] width 33 height 33
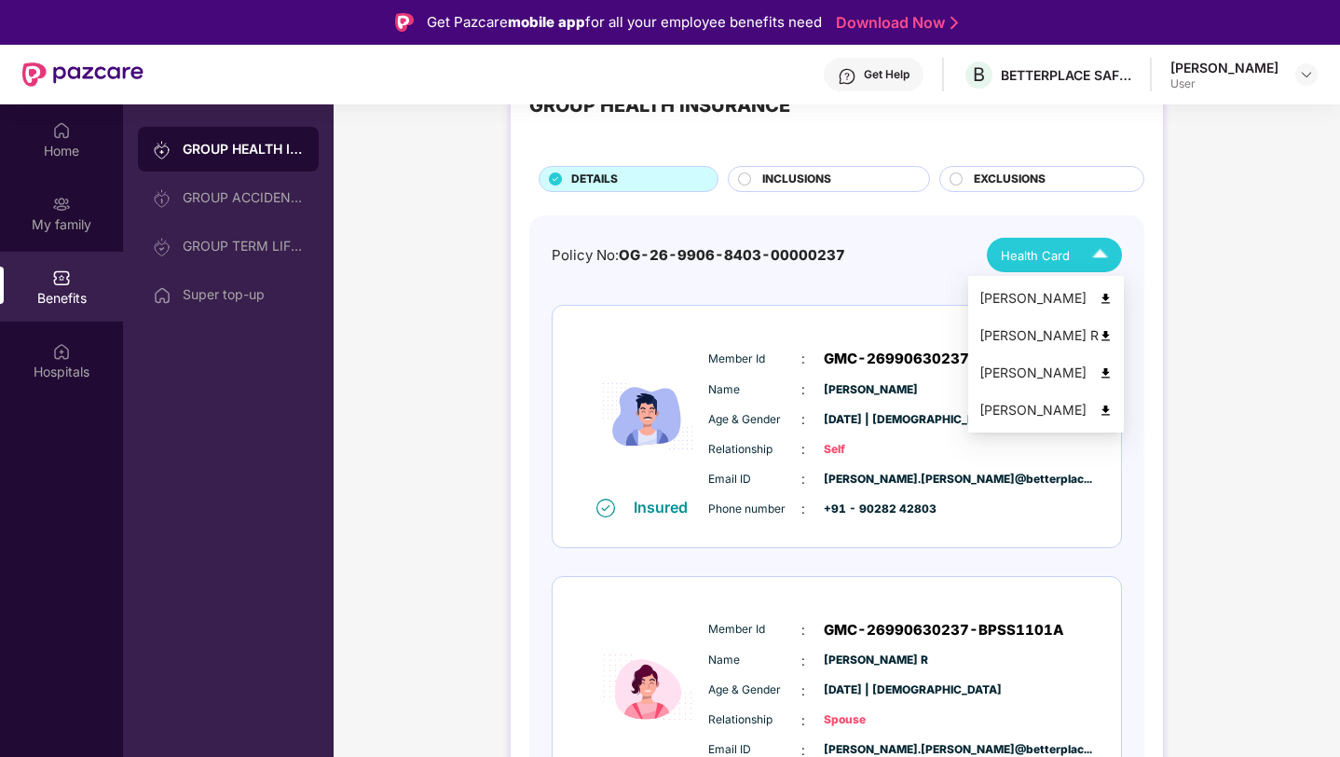
click at [1113, 295] on img at bounding box center [1106, 299] width 14 height 14
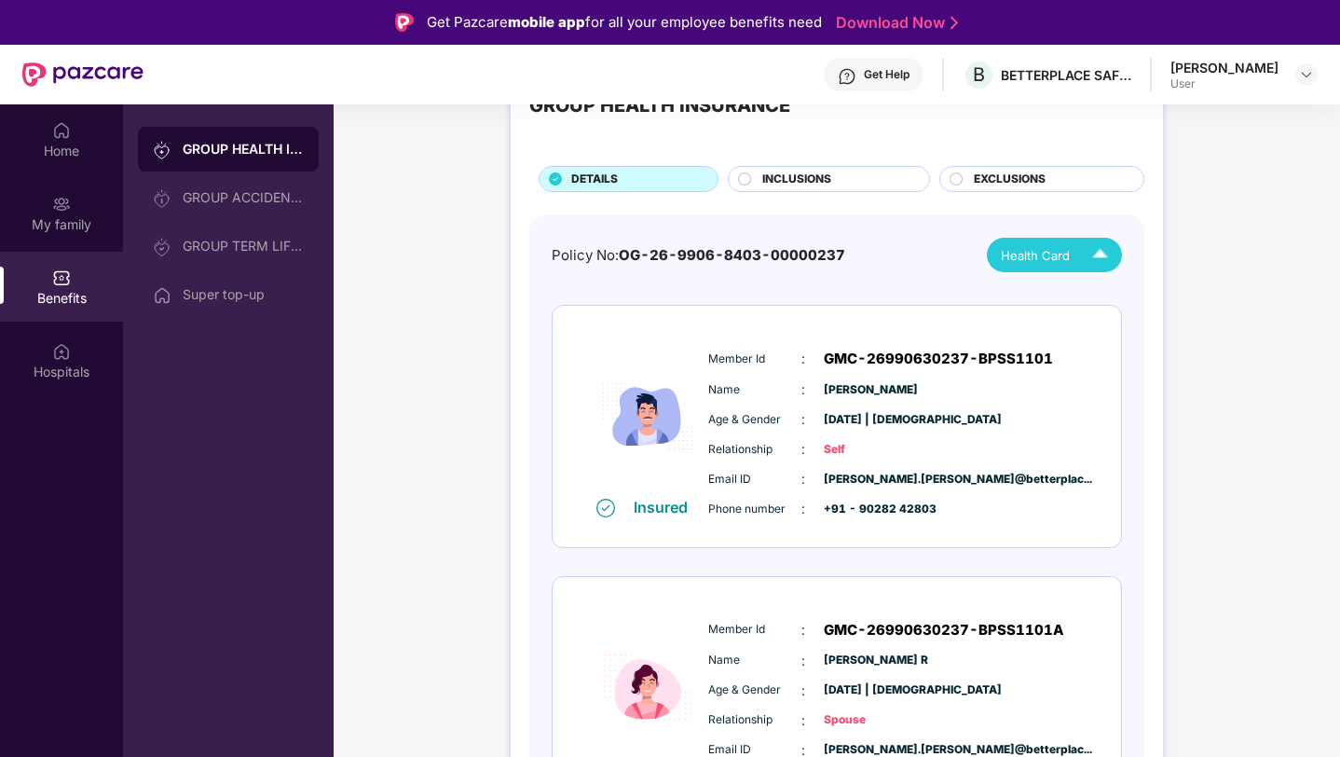
scroll to position [0, 0]
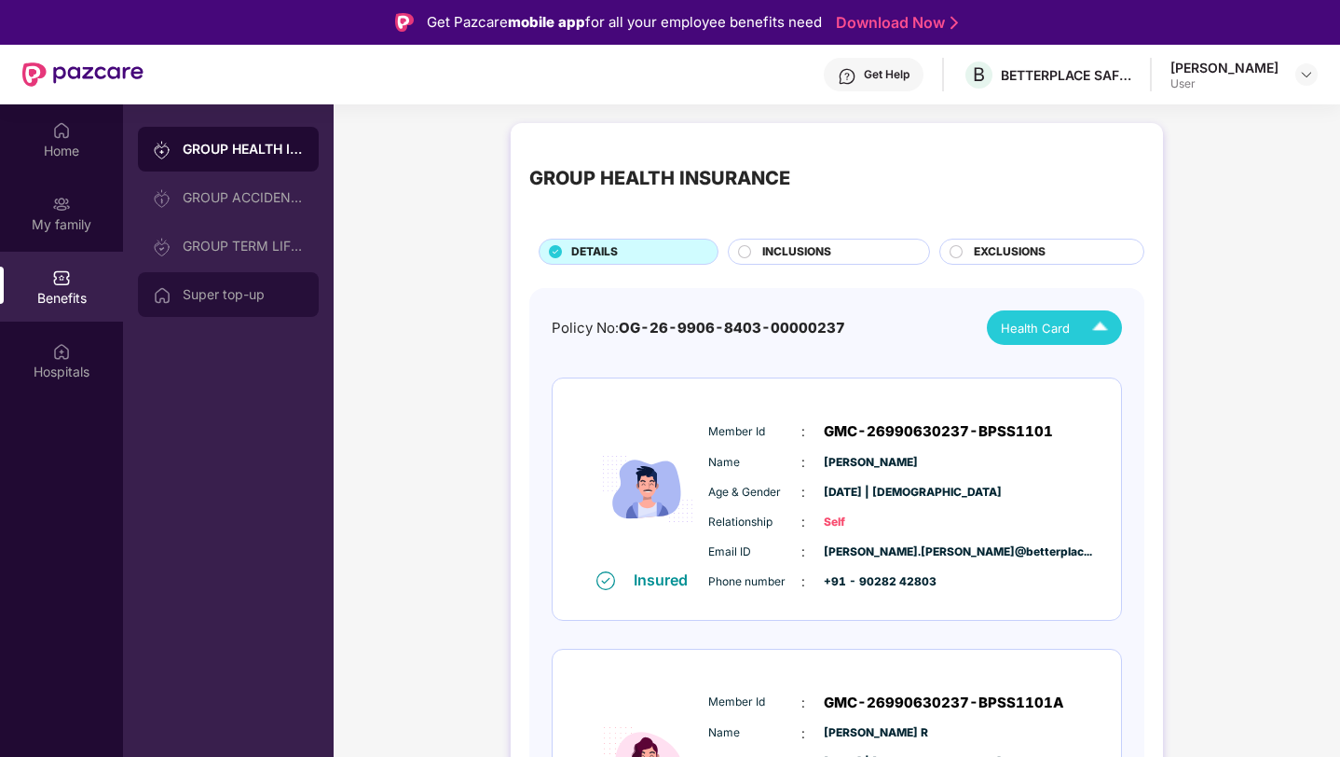
click at [204, 293] on div "Super top-up" at bounding box center [243, 294] width 121 height 15
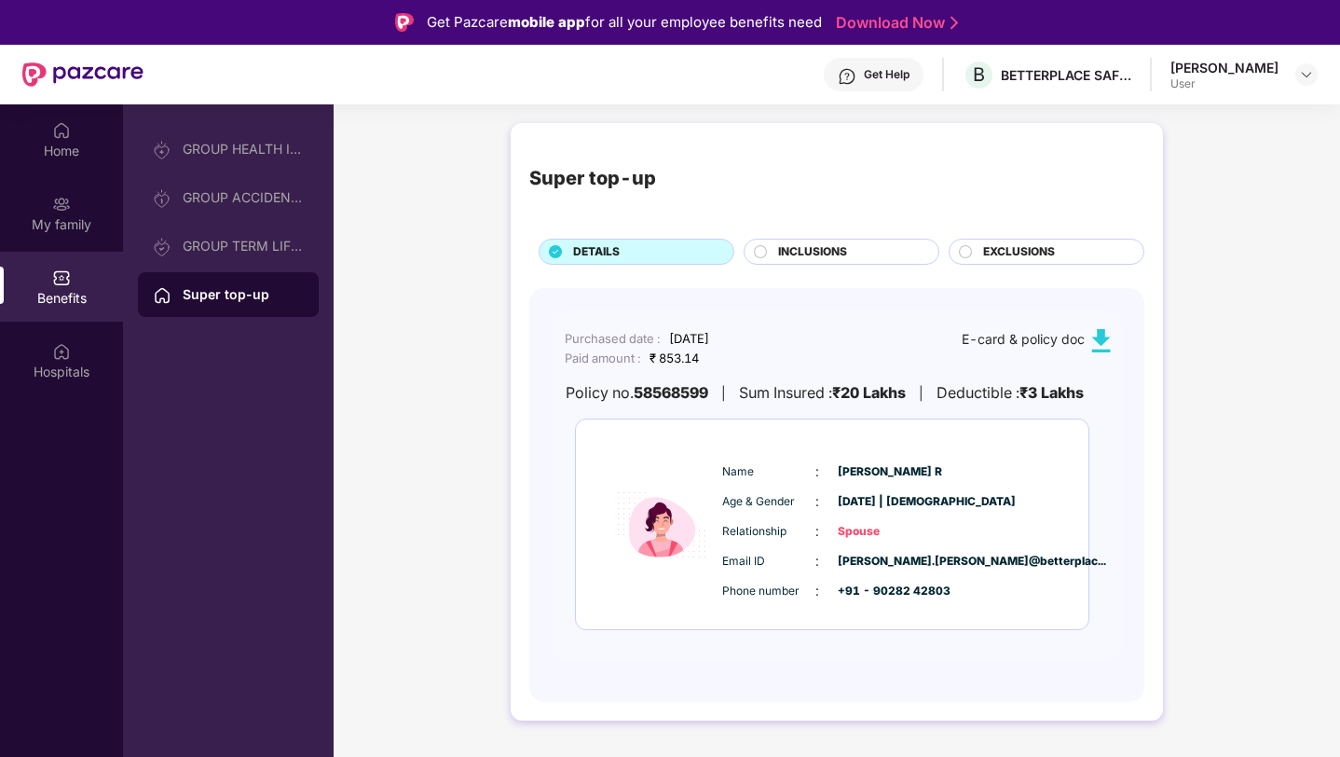
click at [1099, 344] on img at bounding box center [1101, 340] width 23 height 23
click at [246, 256] on div "GROUP TERM LIFE INSURANCE" at bounding box center [228, 246] width 181 height 45
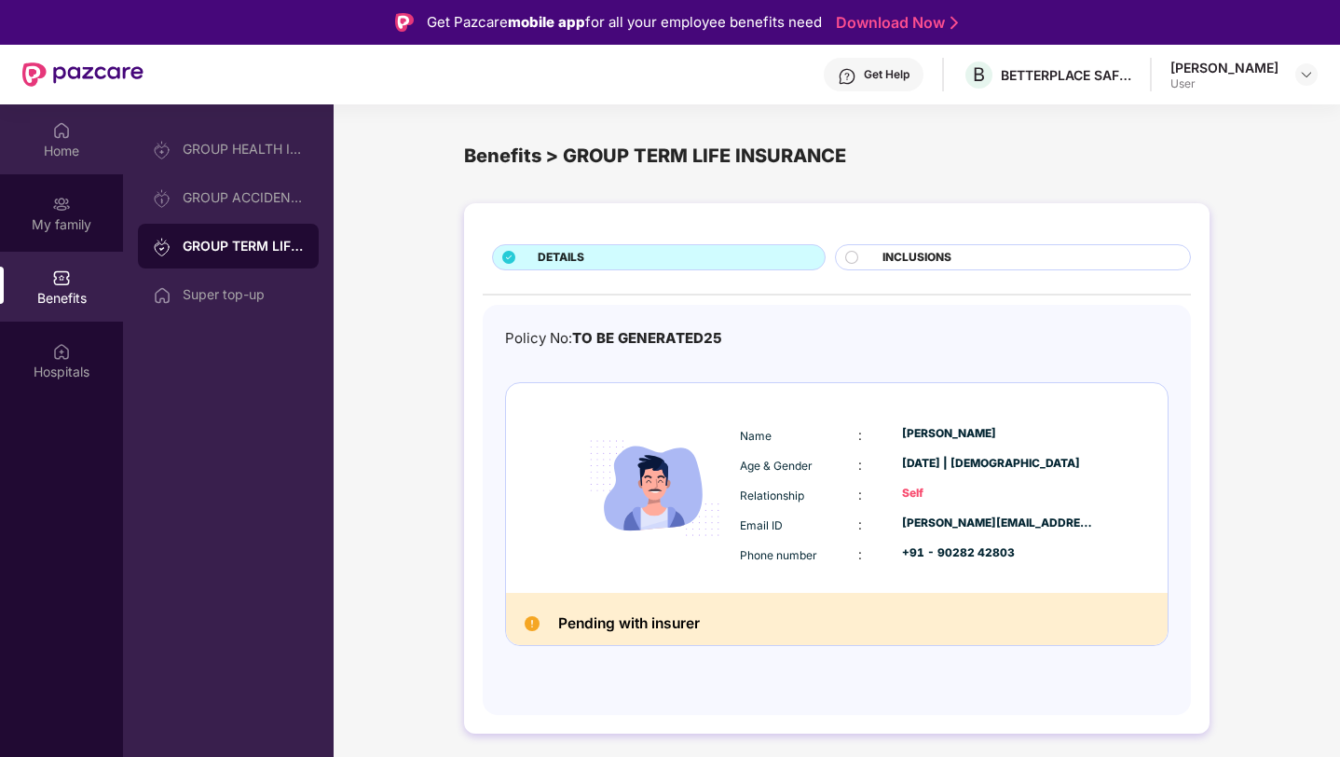
click at [66, 136] on img at bounding box center [61, 130] width 19 height 19
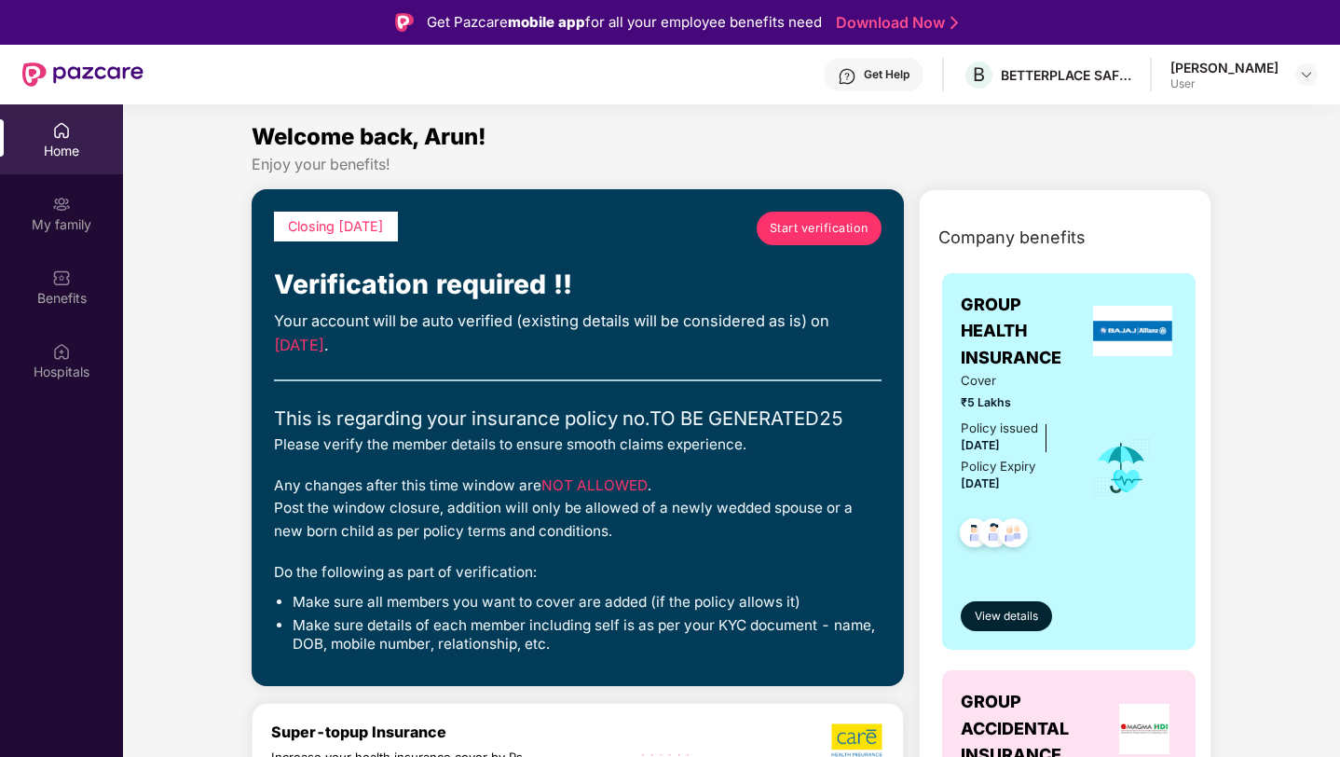
click at [778, 234] on span "Start verification" at bounding box center [819, 228] width 99 height 19
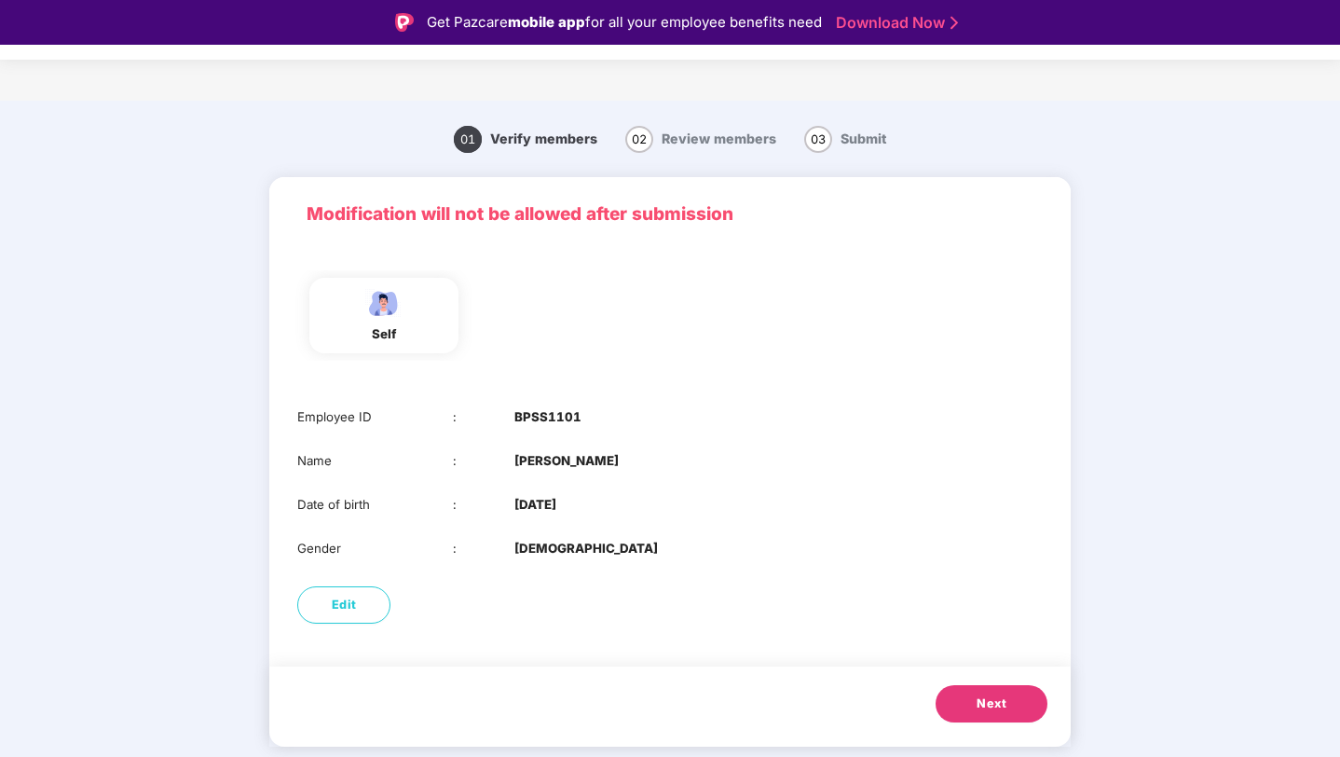
click at [961, 688] on button "Next" at bounding box center [992, 703] width 112 height 37
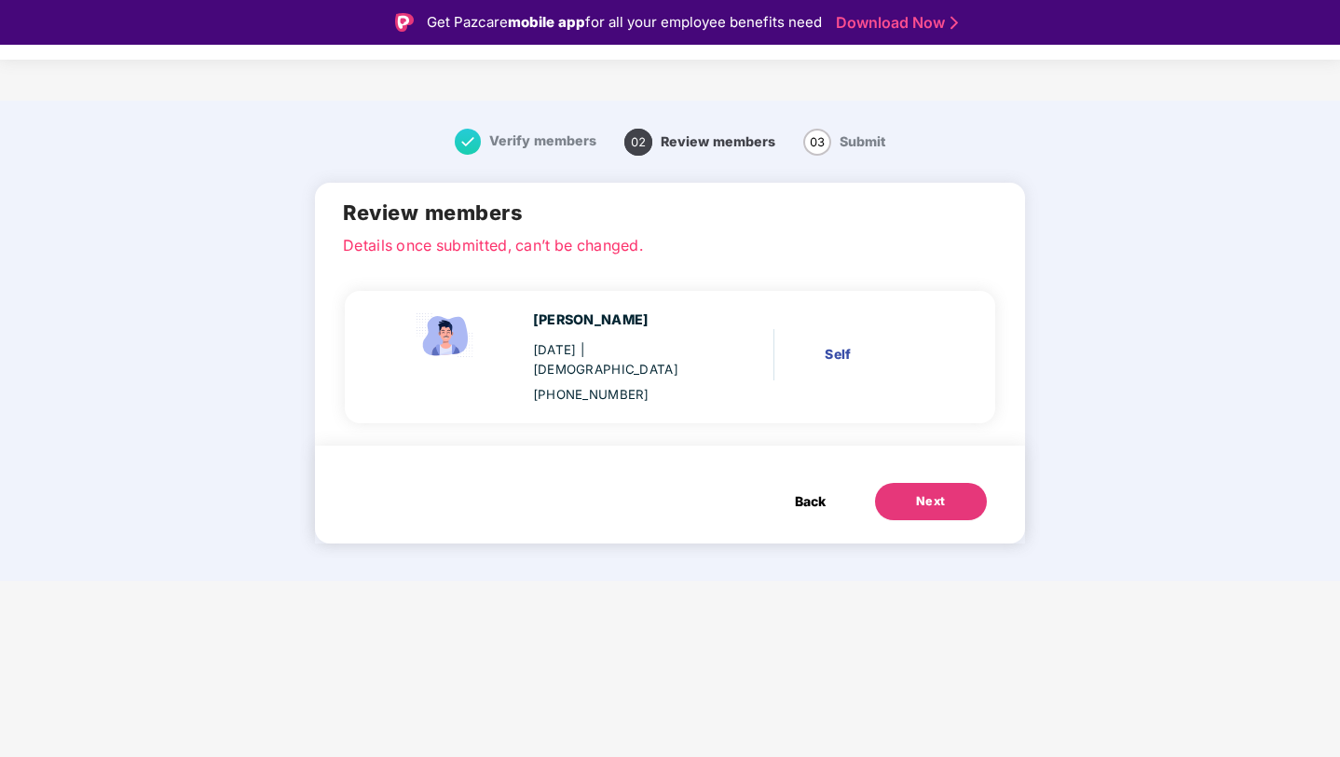
scroll to position [45, 0]
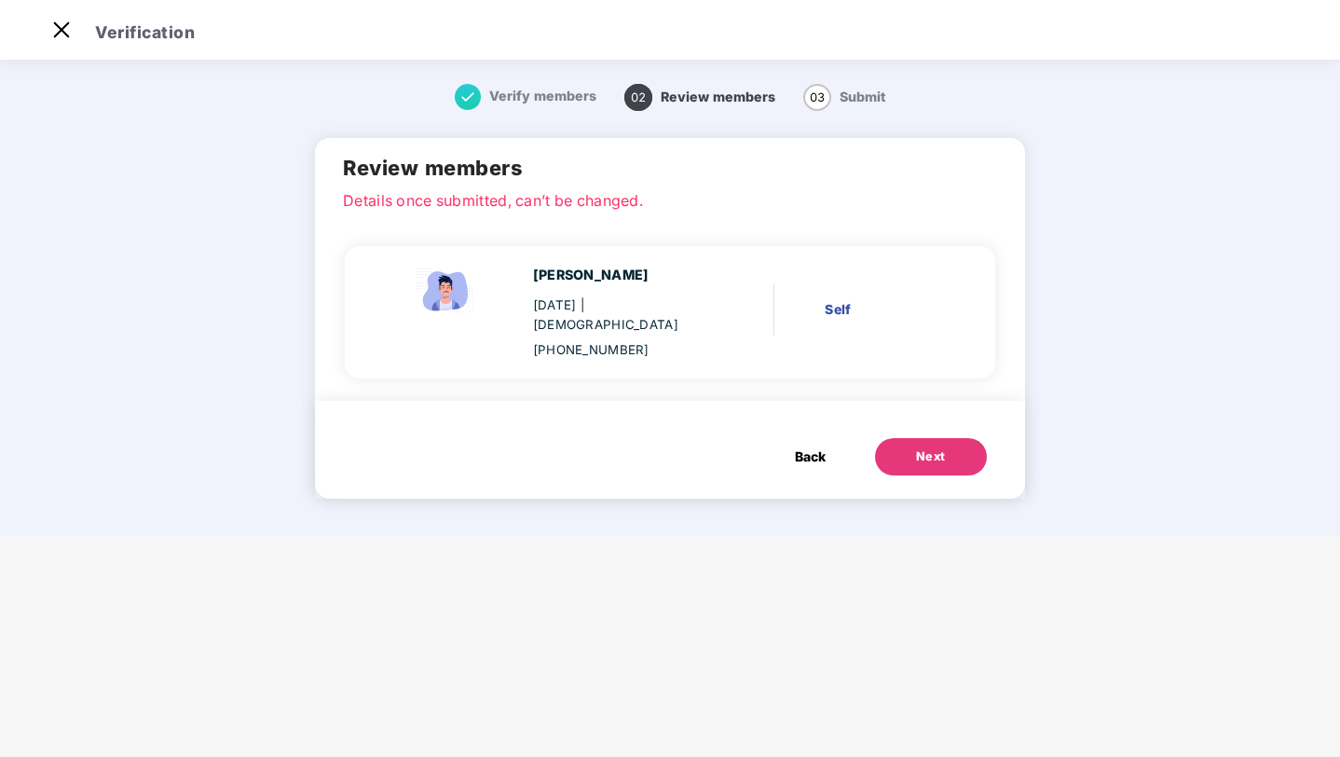
click at [939, 448] on button "Next" at bounding box center [931, 456] width 112 height 37
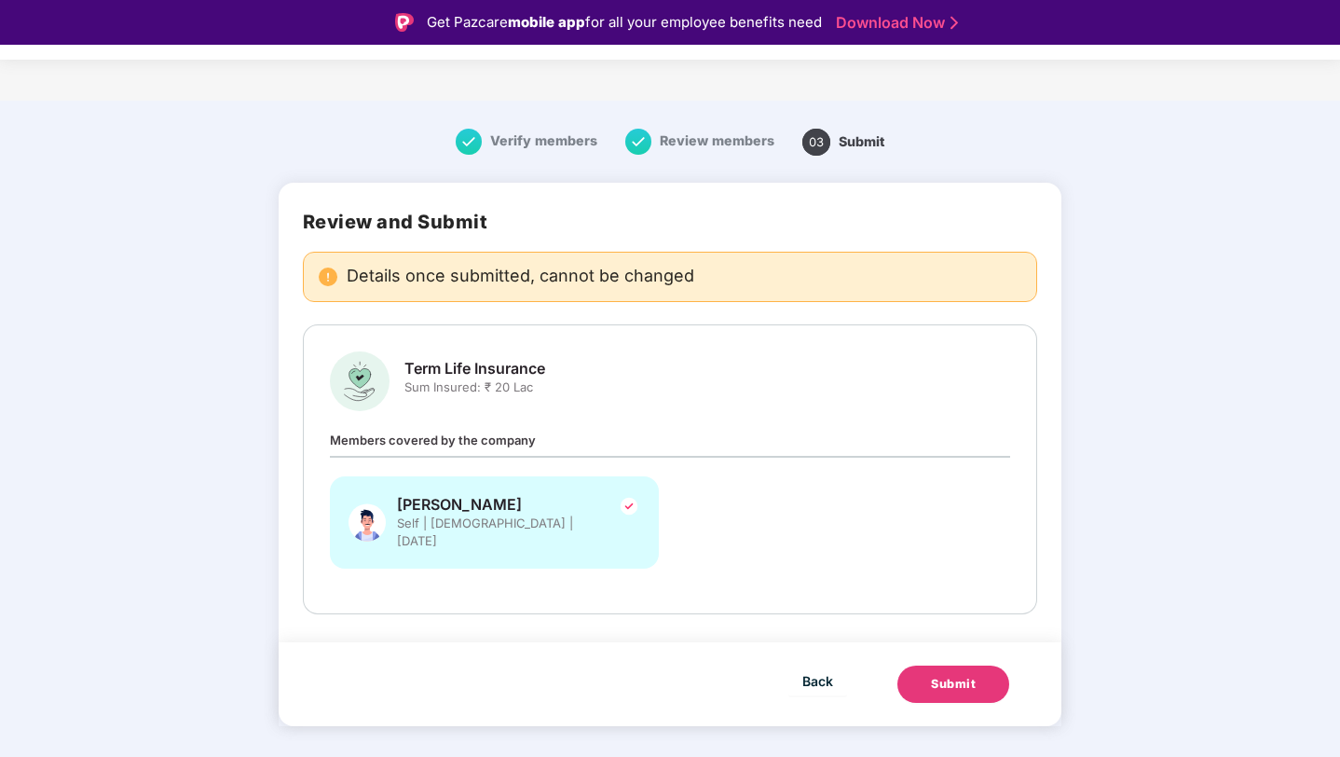
click at [965, 673] on button "Submit" at bounding box center [954, 684] width 112 height 37
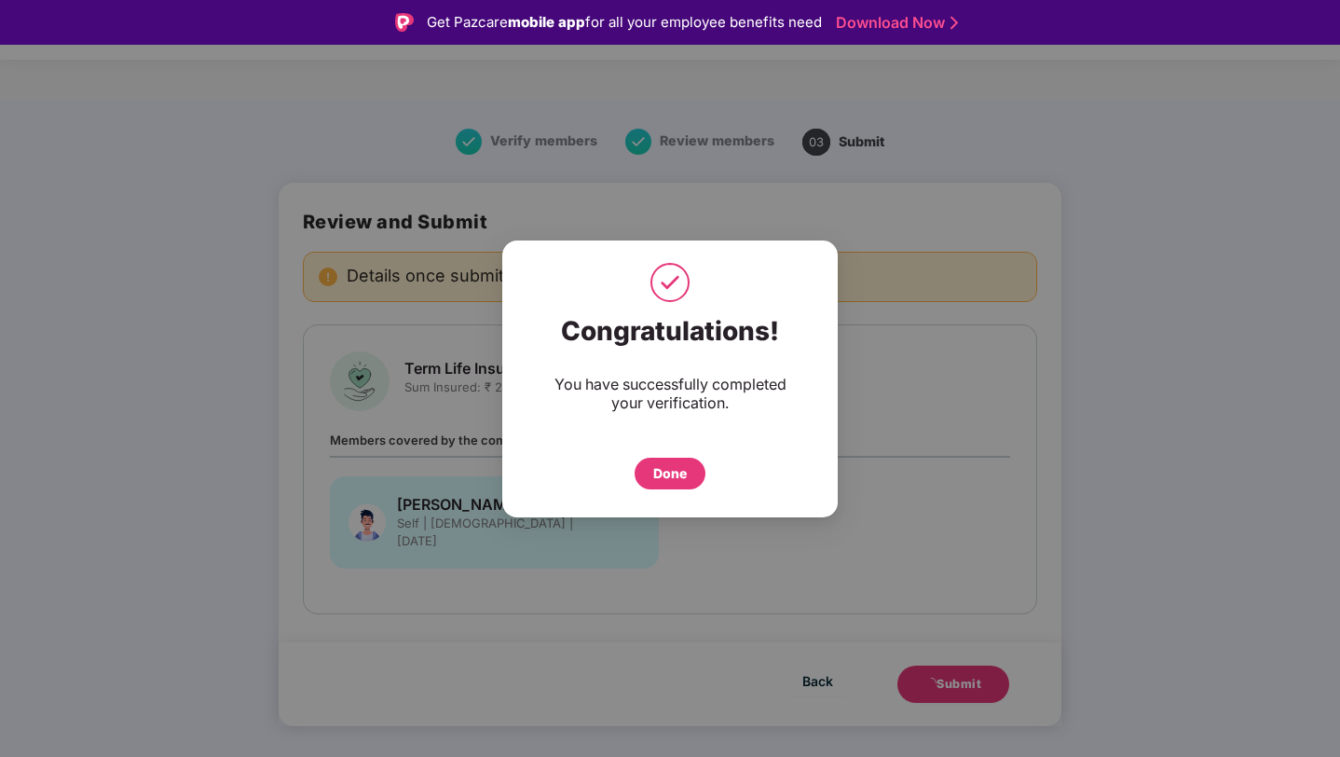
click at [687, 474] on div "Done" at bounding box center [670, 474] width 71 height 32
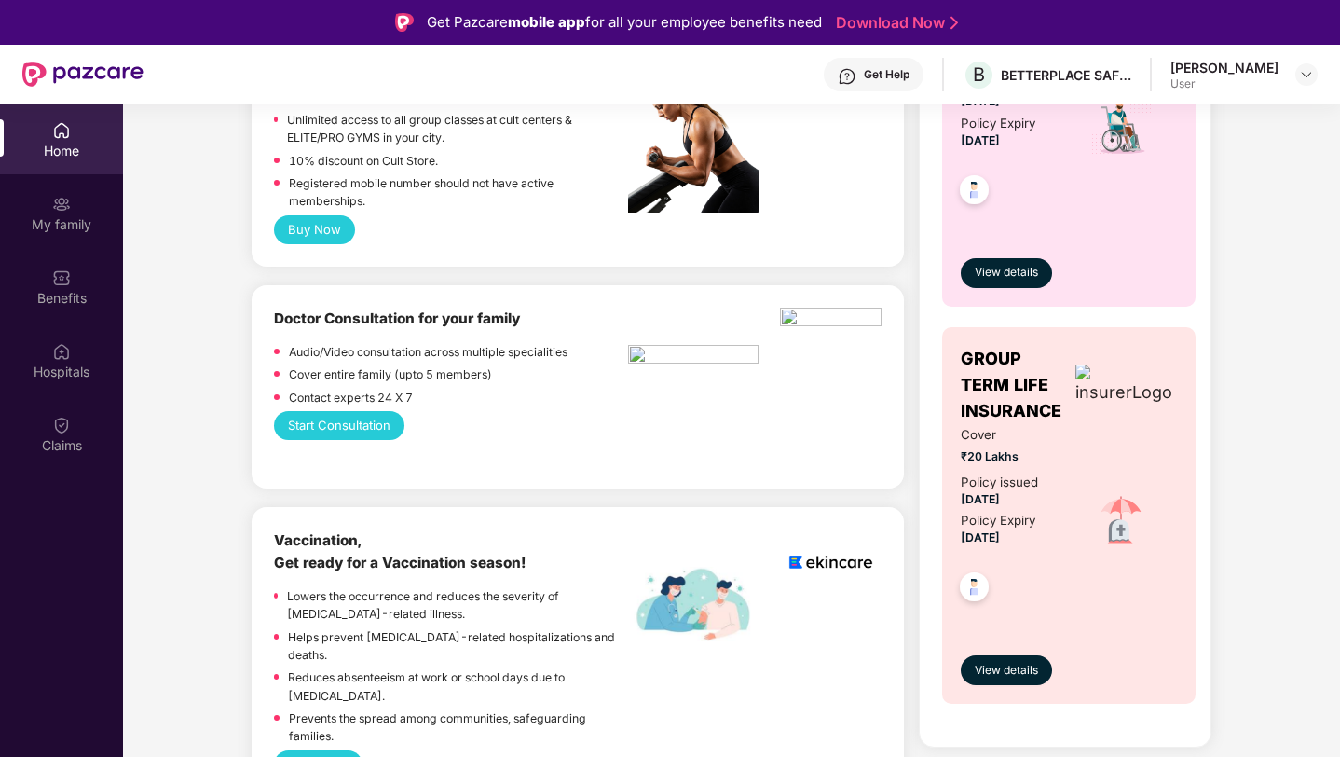
scroll to position [918, 0]
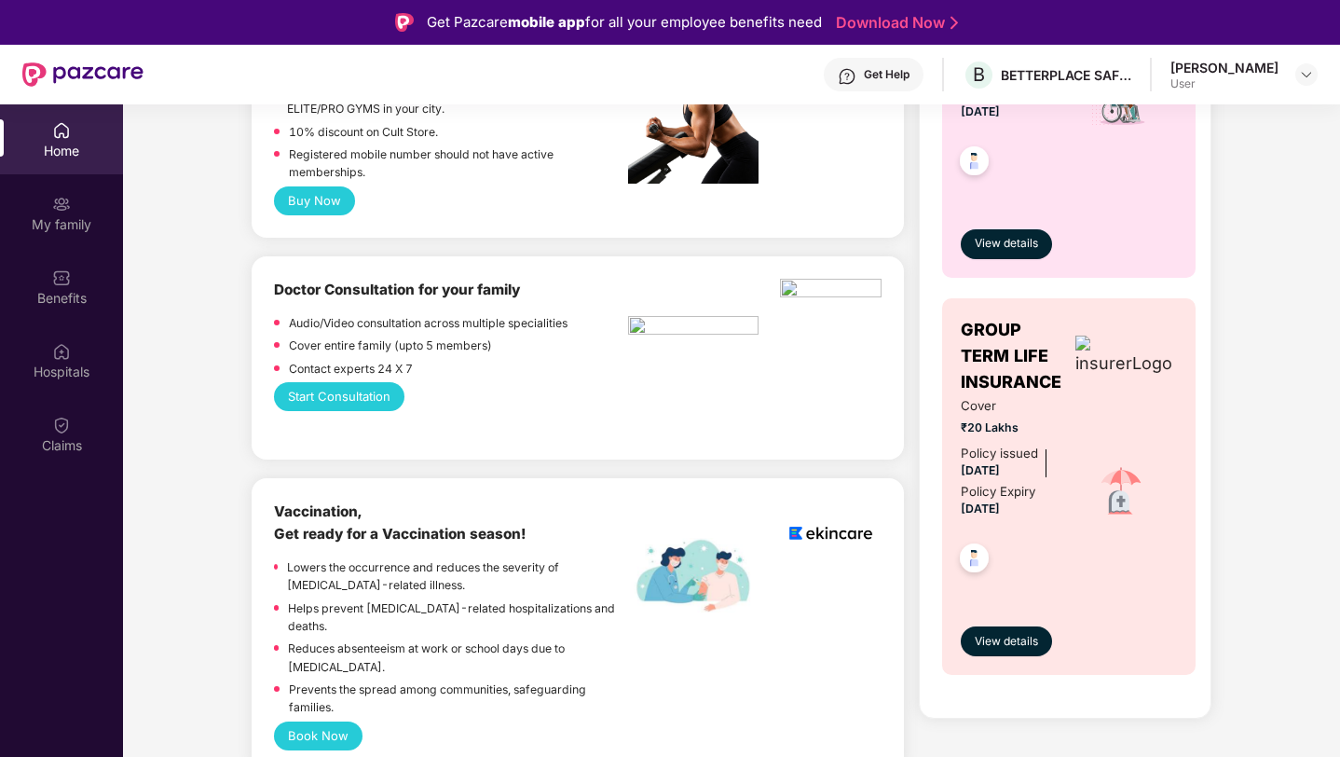
click at [998, 622] on div "View details" at bounding box center [1069, 625] width 217 height 62
click at [1000, 640] on span "View details" at bounding box center [1006, 642] width 63 height 18
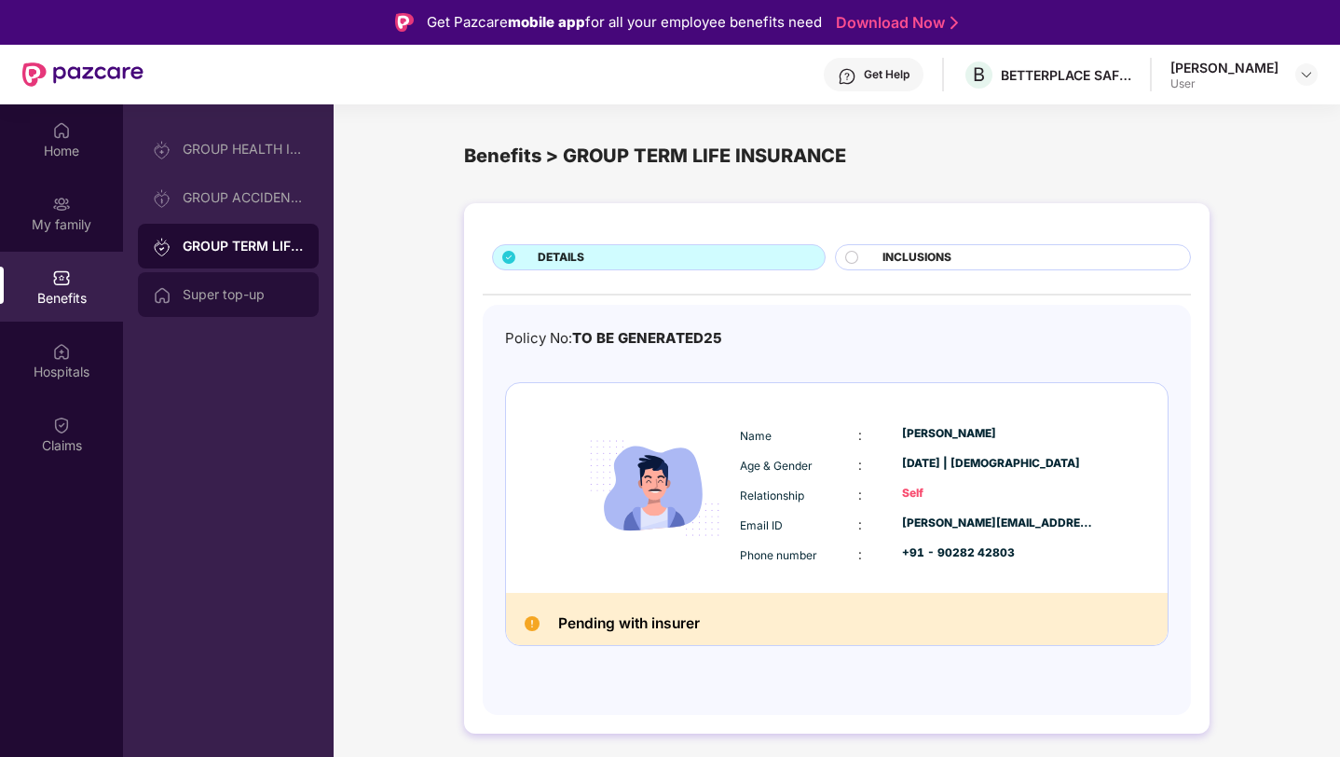
click at [236, 289] on div "Super top-up" at bounding box center [243, 294] width 121 height 15
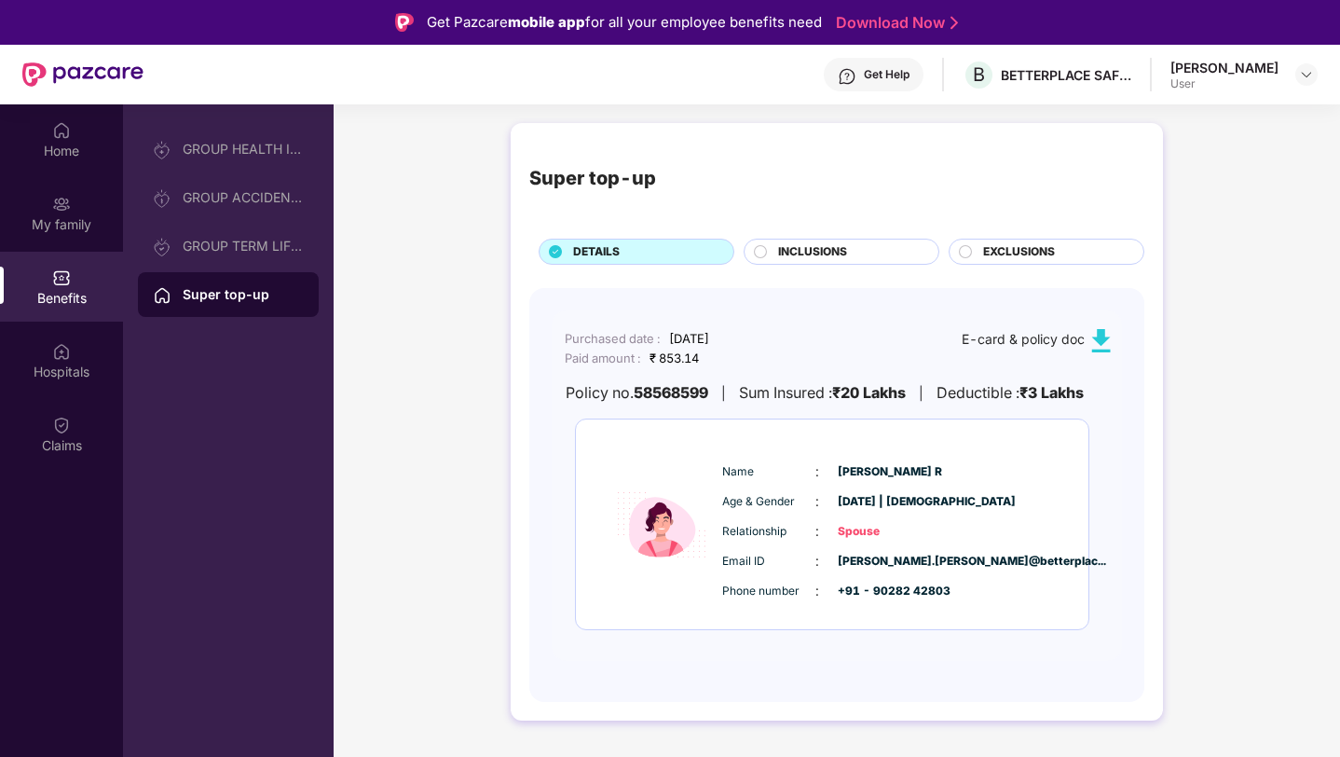
click at [821, 255] on span "INCLUSIONS" at bounding box center [812, 252] width 69 height 18
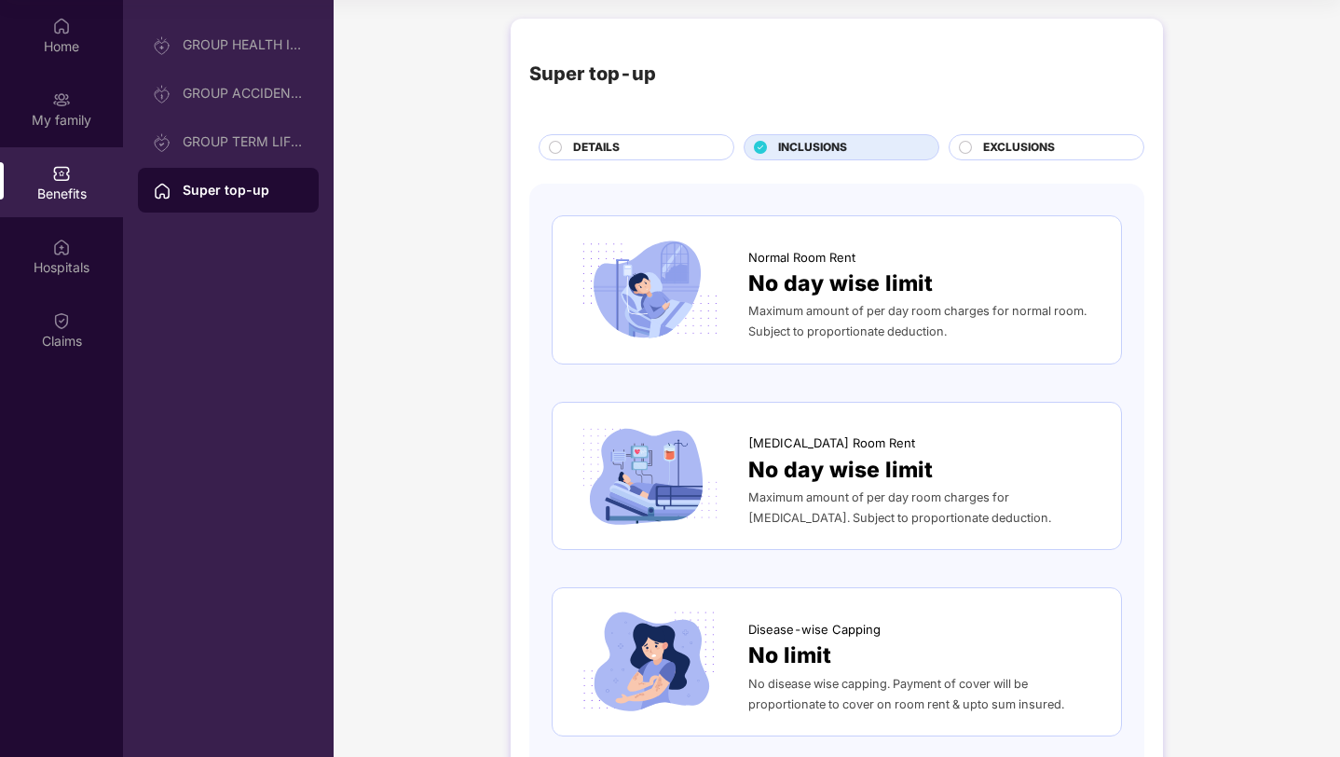
scroll to position [2, 0]
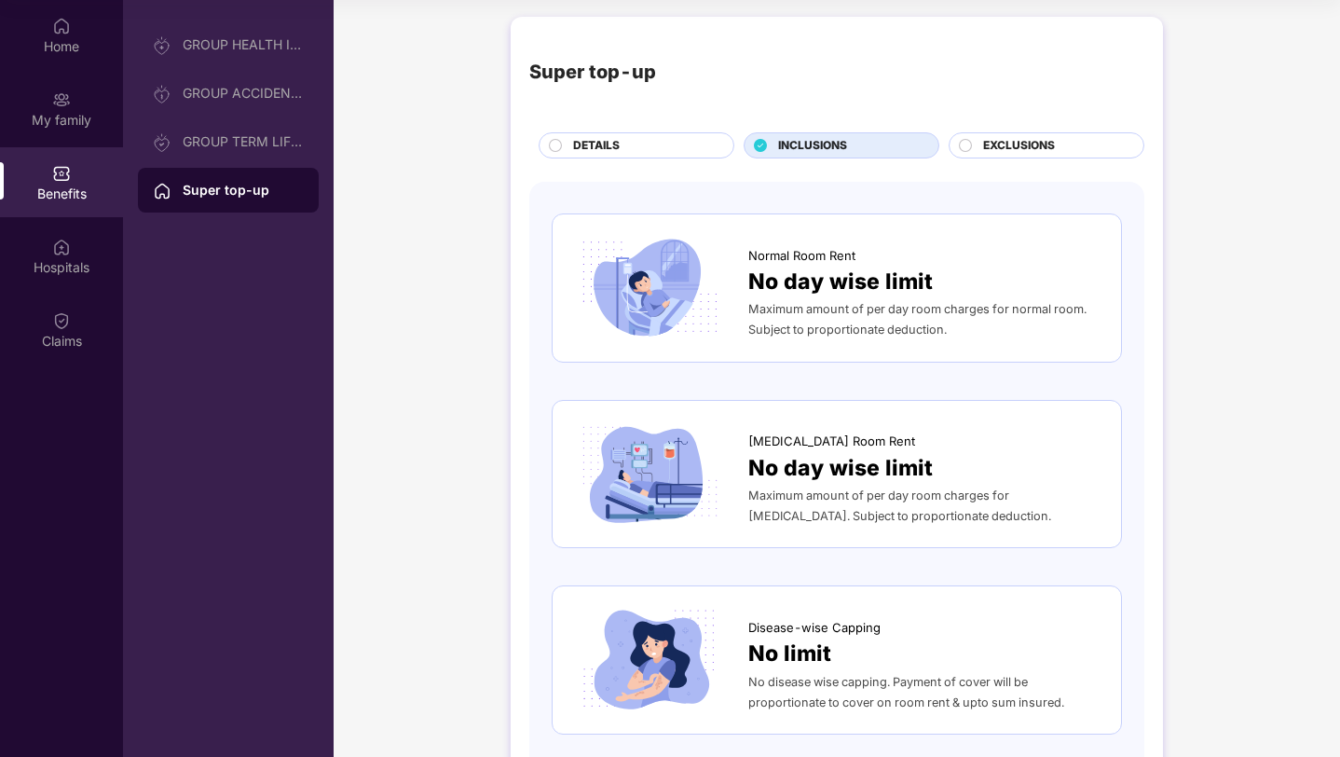
click at [1012, 141] on span "EXCLUSIONS" at bounding box center [1019, 146] width 72 height 18
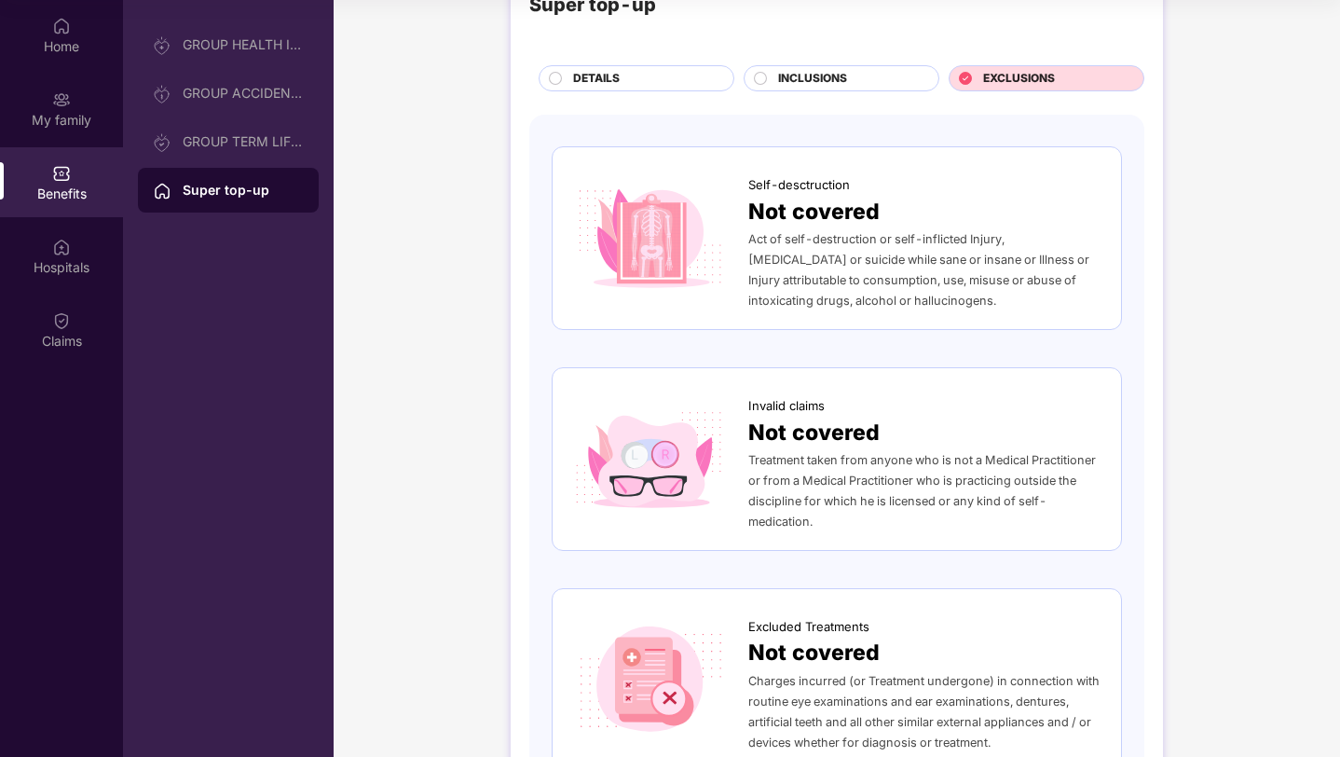
scroll to position [0, 0]
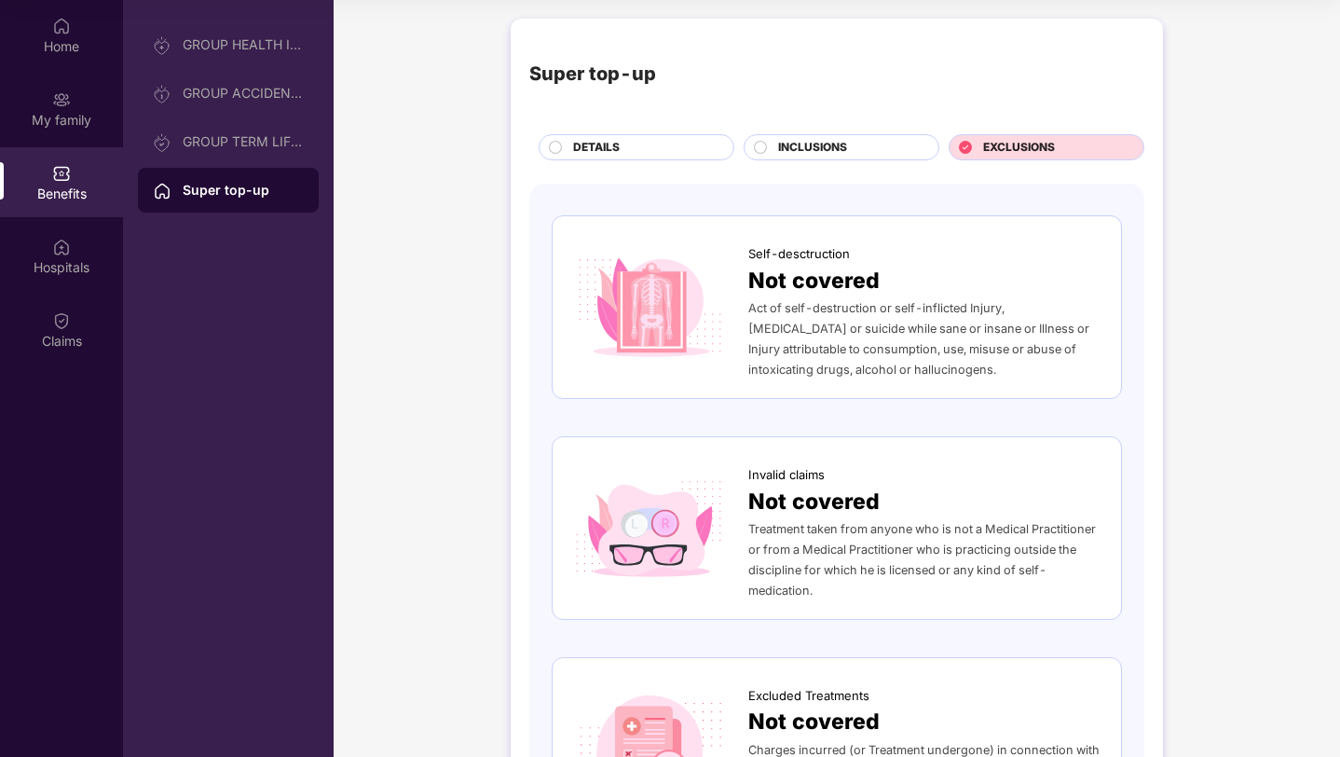
click at [653, 158] on div "DETAILS" at bounding box center [644, 149] width 160 height 21
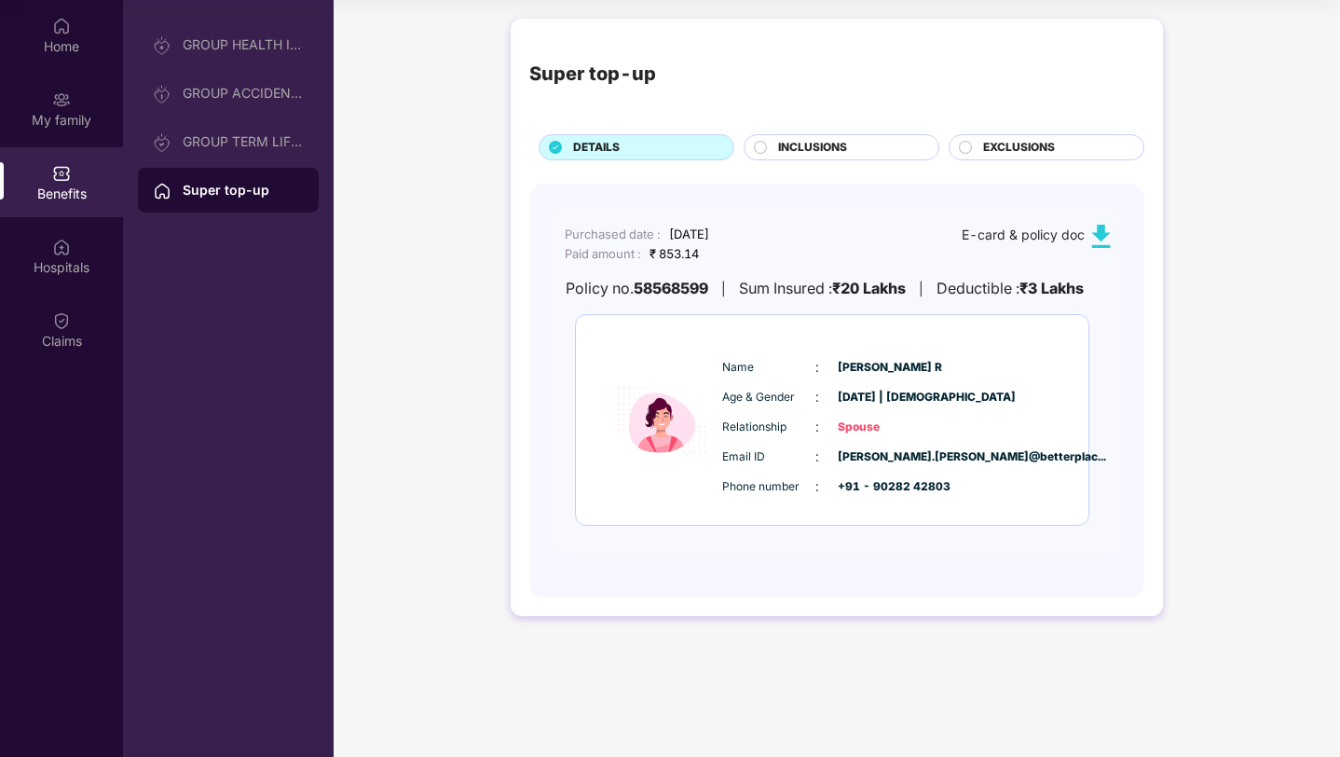
click at [838, 154] on span "INCLUSIONS" at bounding box center [812, 148] width 69 height 18
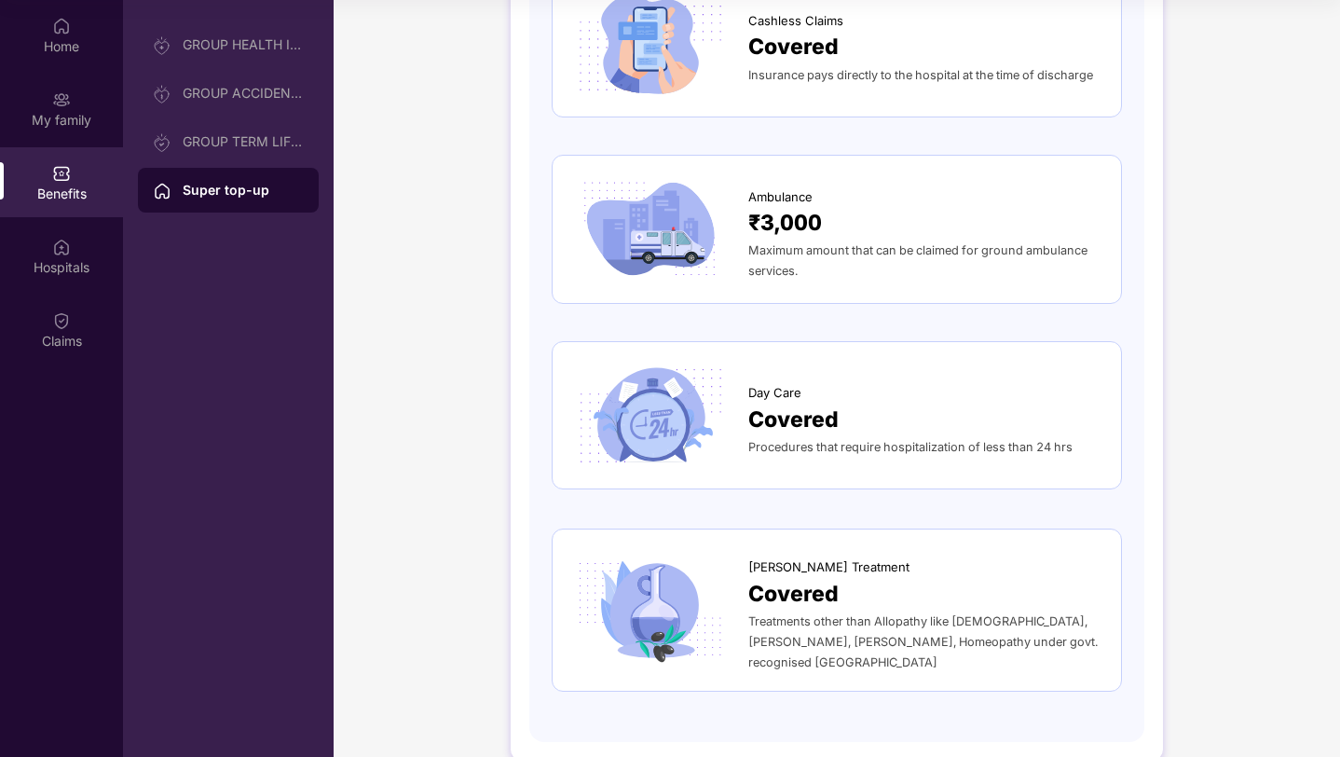
scroll to position [1972, 0]
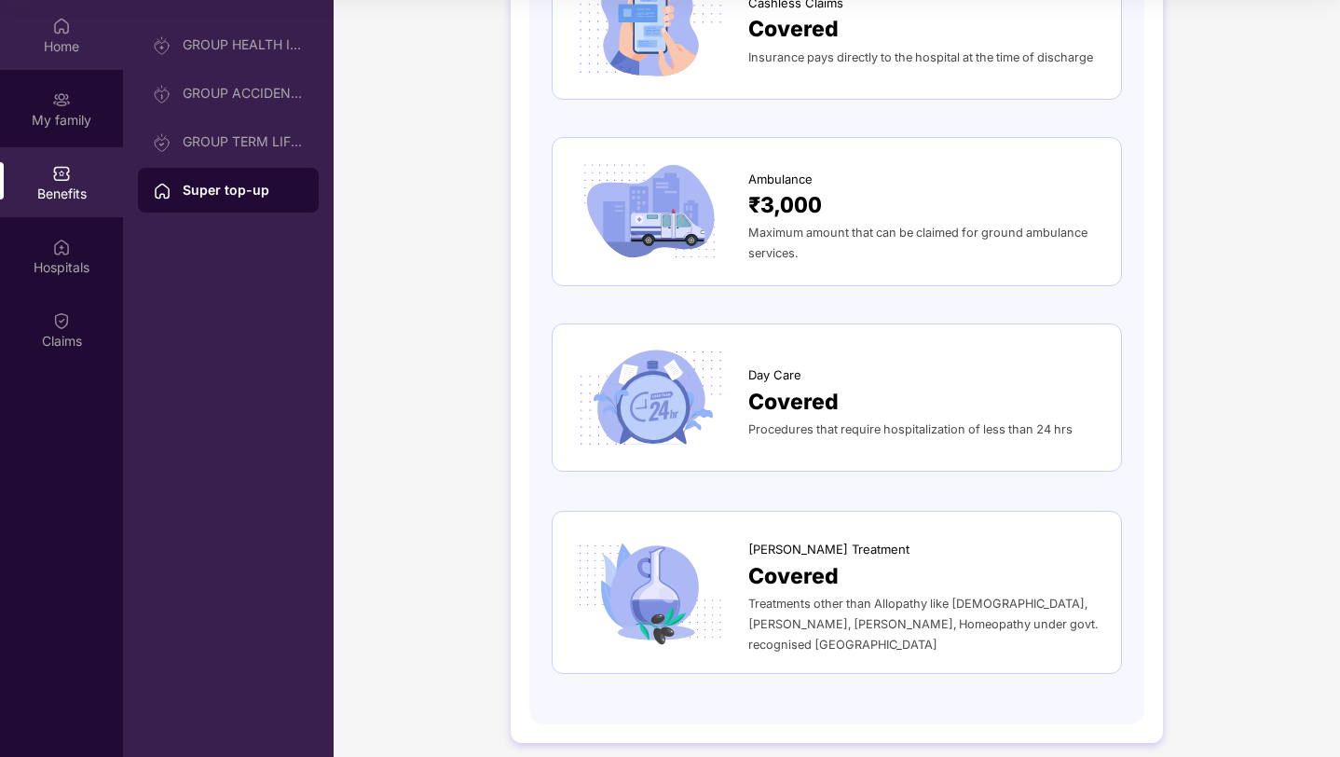
click at [58, 26] on img at bounding box center [61, 26] width 19 height 19
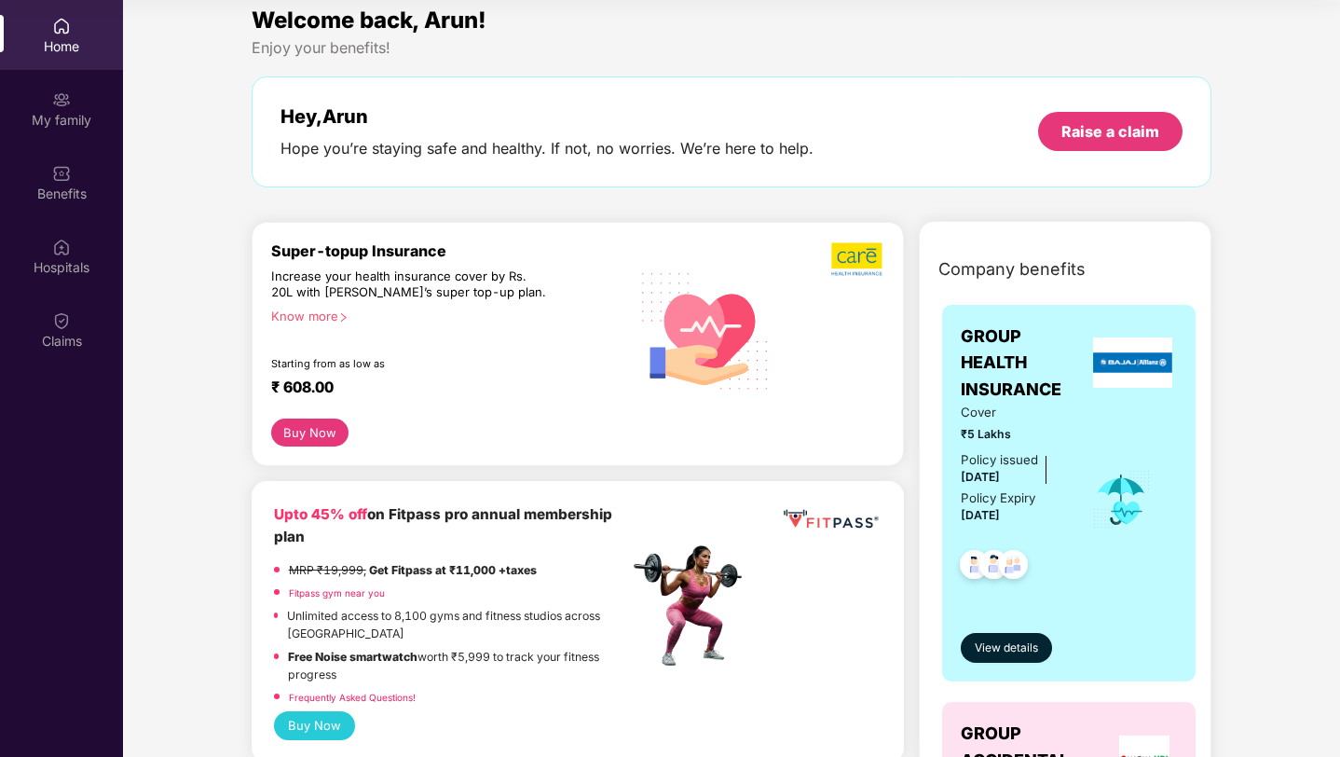
scroll to position [13, 0]
click at [70, 314] on img at bounding box center [61, 320] width 19 height 19
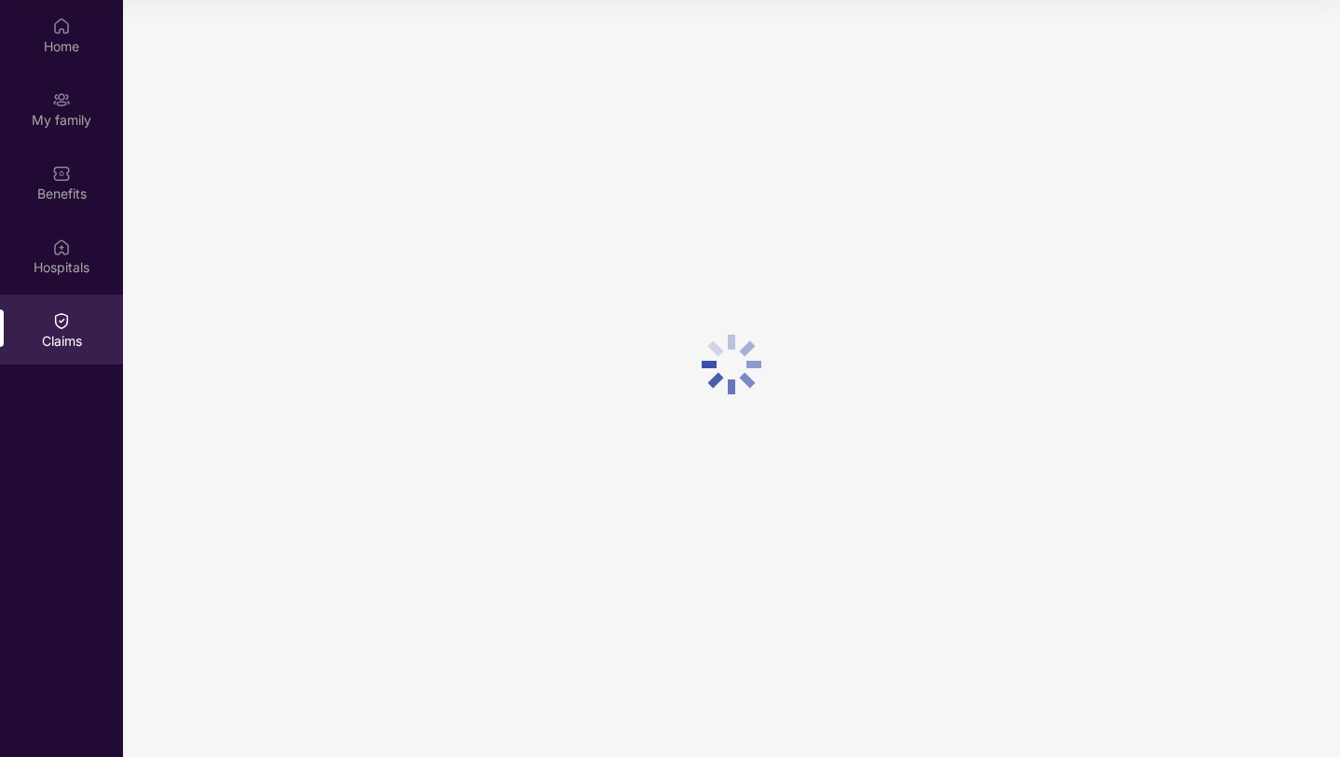
scroll to position [0, 0]
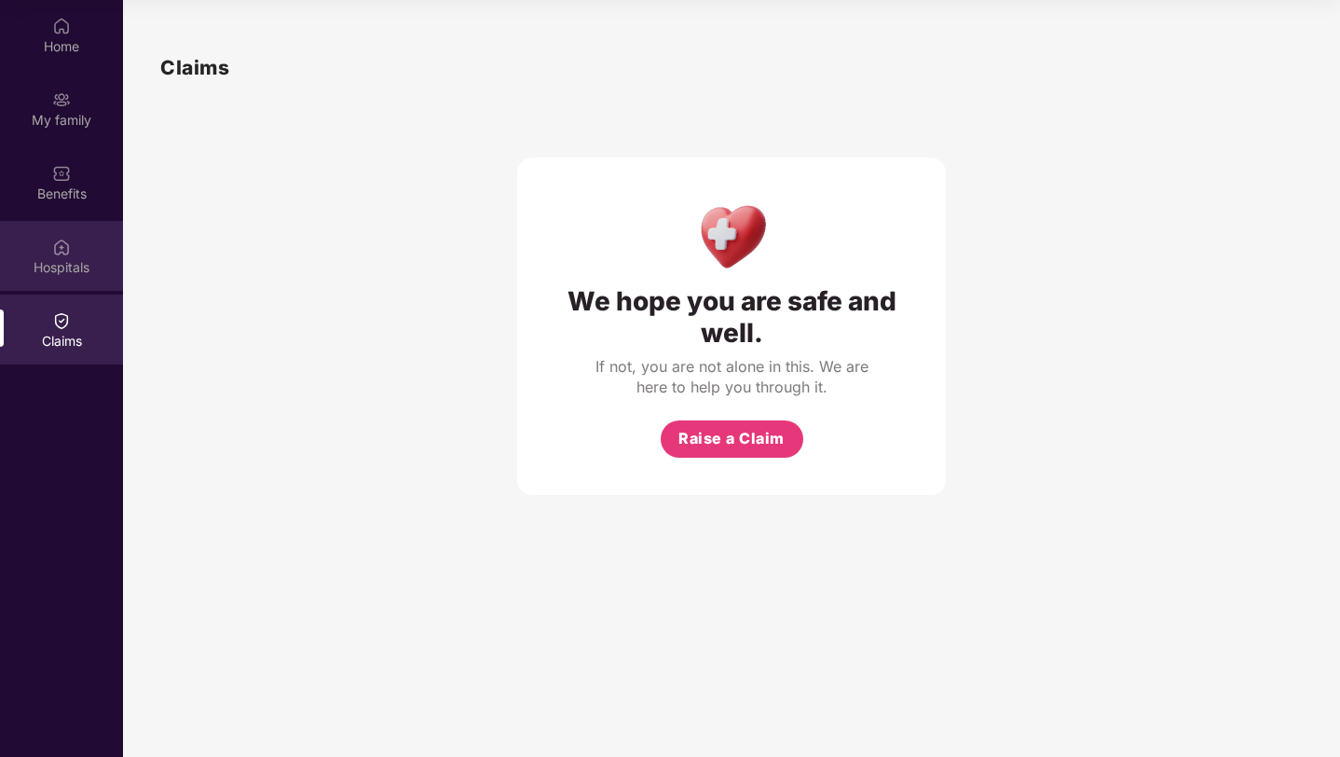
click at [72, 253] on div "Hospitals" at bounding box center [61, 256] width 123 height 70
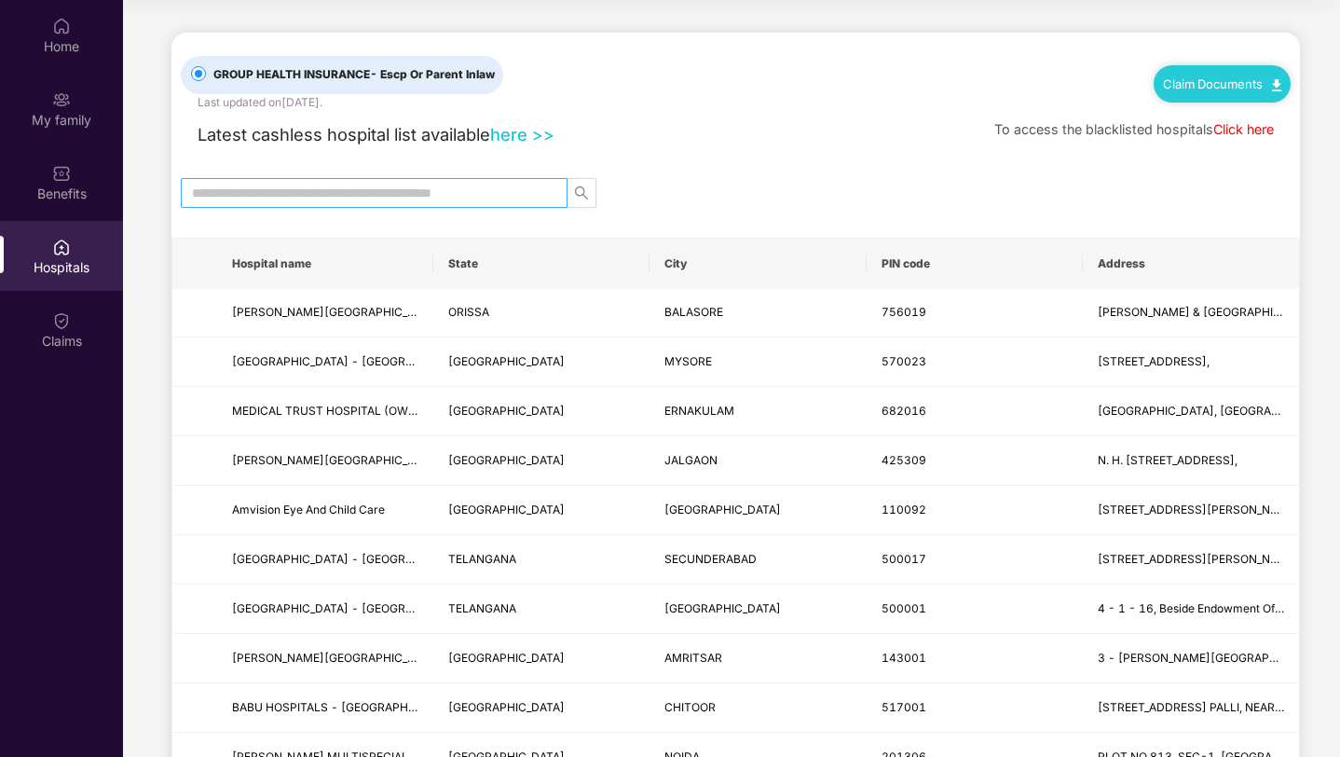
click at [372, 192] on input "text" at bounding box center [367, 193] width 350 height 21
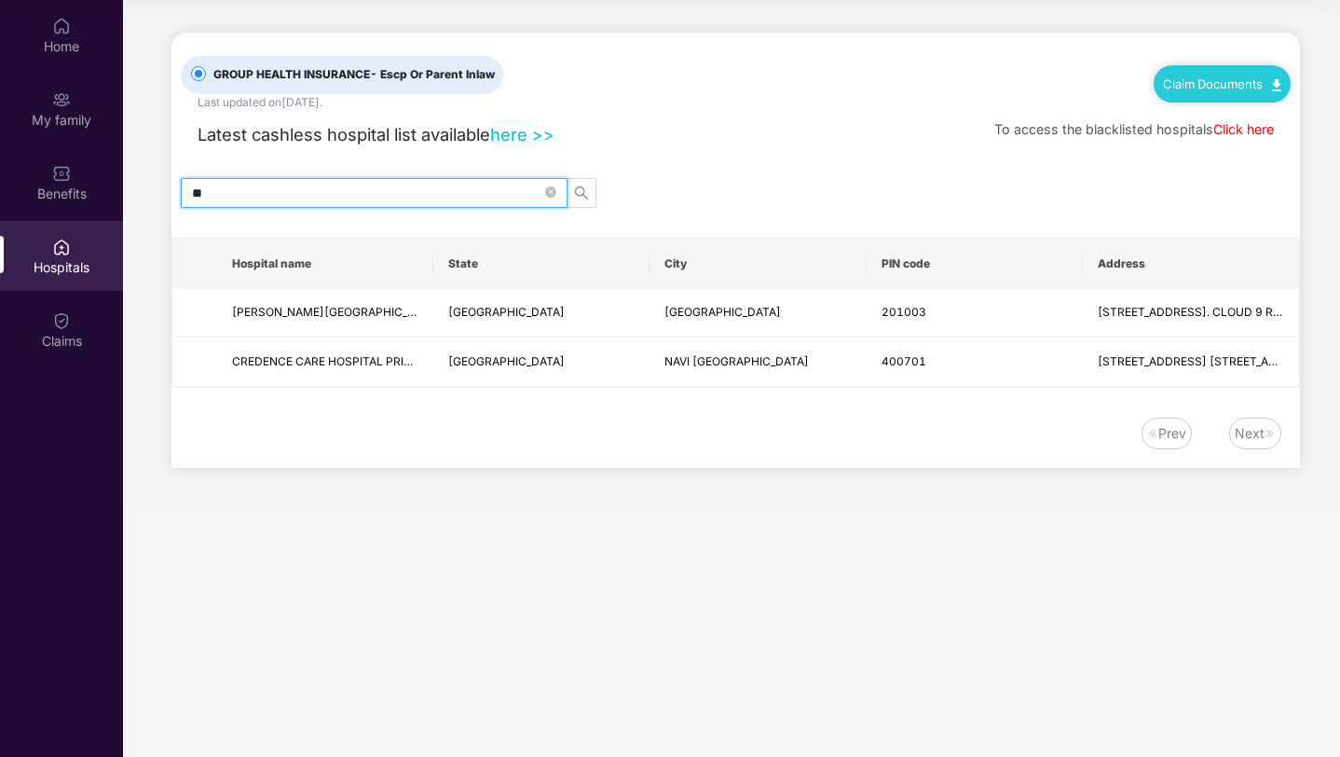
type input "*"
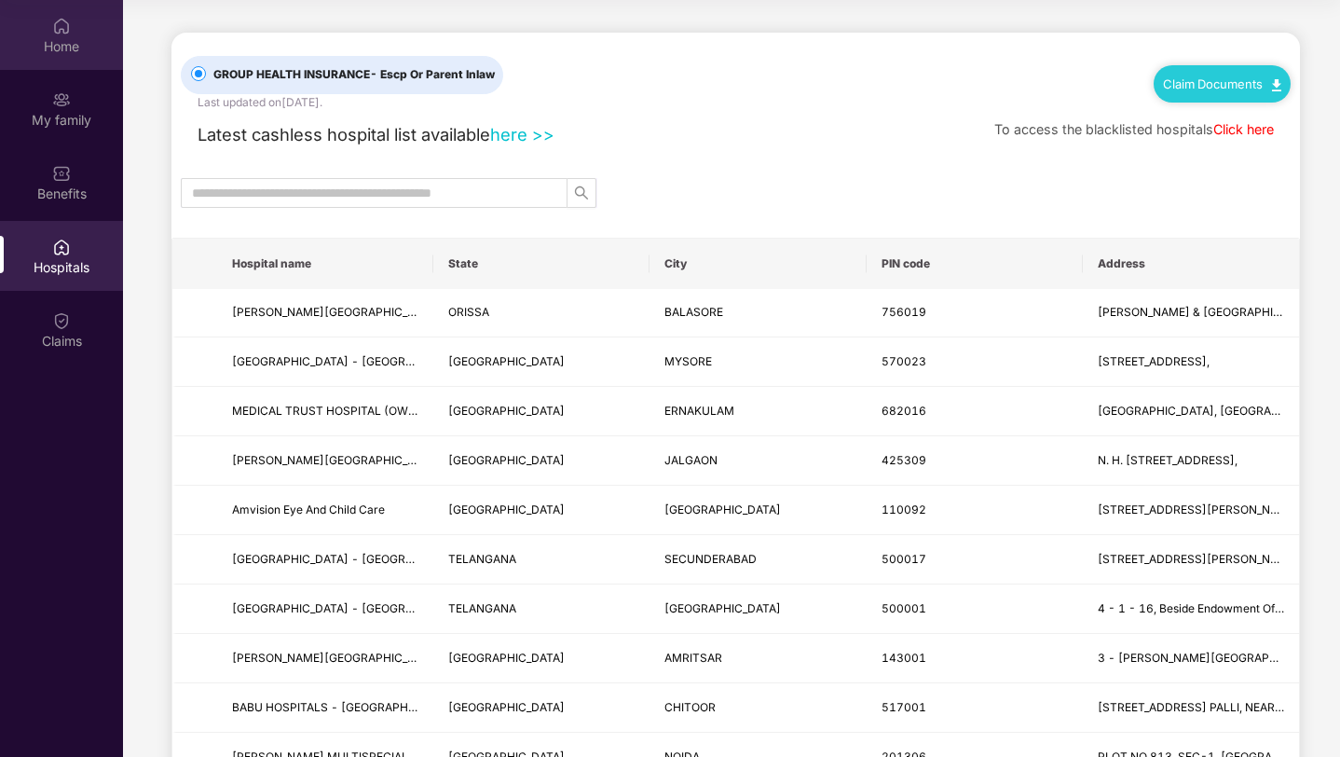
click at [68, 35] on div "Home" at bounding box center [61, 35] width 123 height 70
